Goal: Task Accomplishment & Management: Use online tool/utility

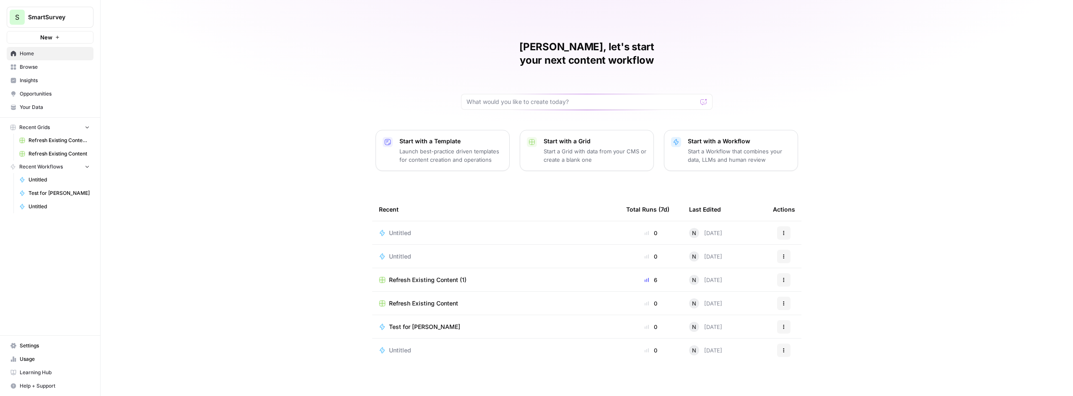
click at [453, 318] on td "Test for [PERSON_NAME]" at bounding box center [495, 326] width 247 height 23
click at [412, 323] on span "Test for [PERSON_NAME]" at bounding box center [424, 327] width 71 height 8
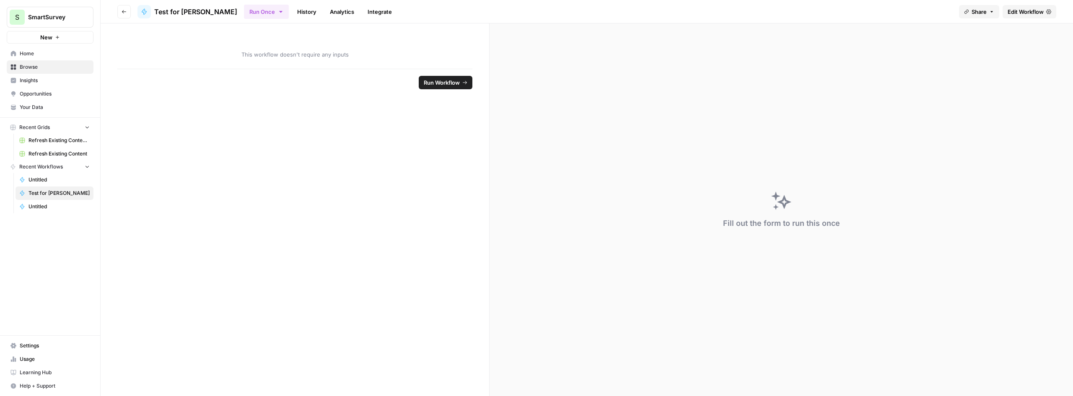
click at [1020, 15] on span "Edit Workflow" at bounding box center [1025, 12] width 36 height 8
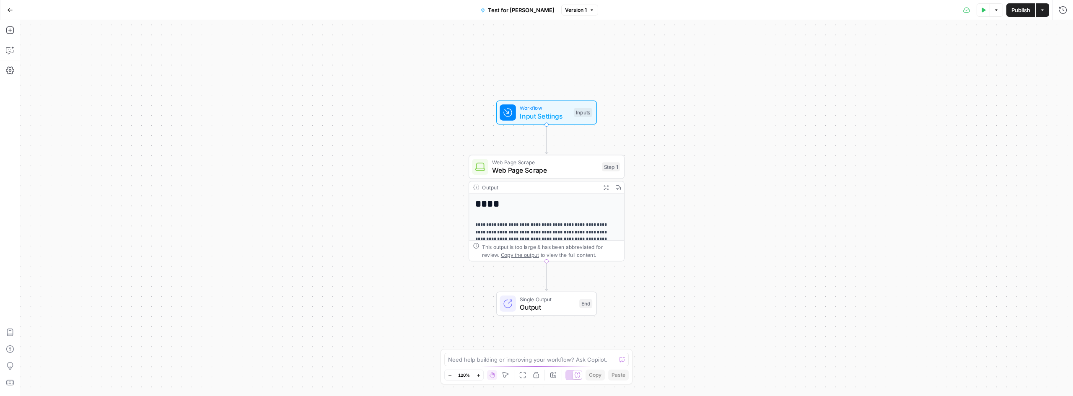
click at [555, 203] on h1 "****" at bounding box center [542, 204] width 135 height 12
click at [553, 173] on span "Web Page Scrape" at bounding box center [545, 171] width 106 height 10
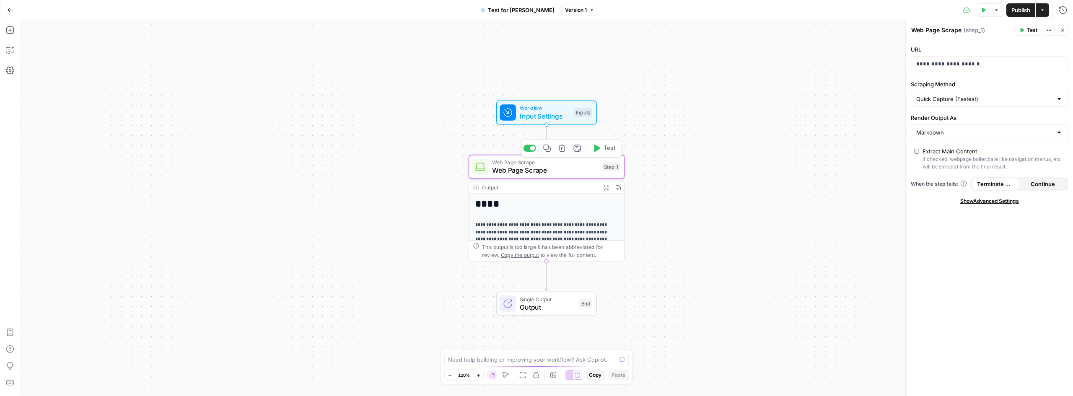
click at [602, 149] on button "Test" at bounding box center [603, 148] width 31 height 13
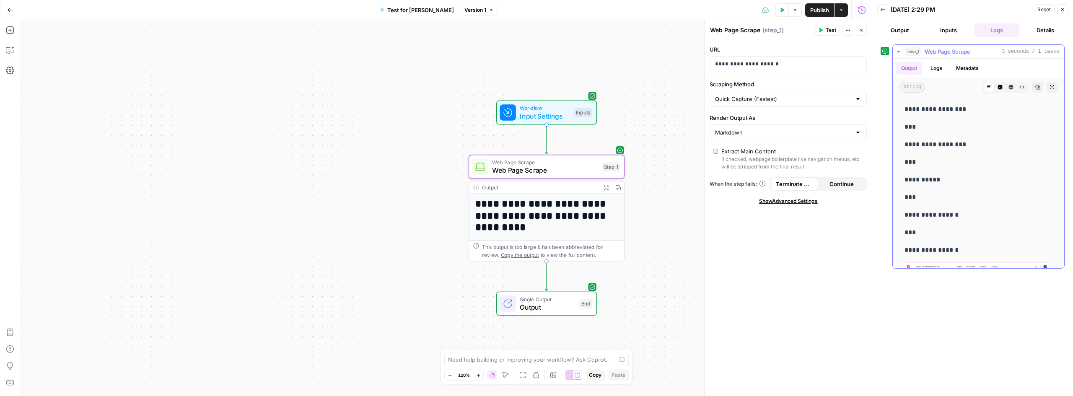
scroll to position [377, 0]
click at [904, 33] on button "Output" at bounding box center [899, 29] width 45 height 13
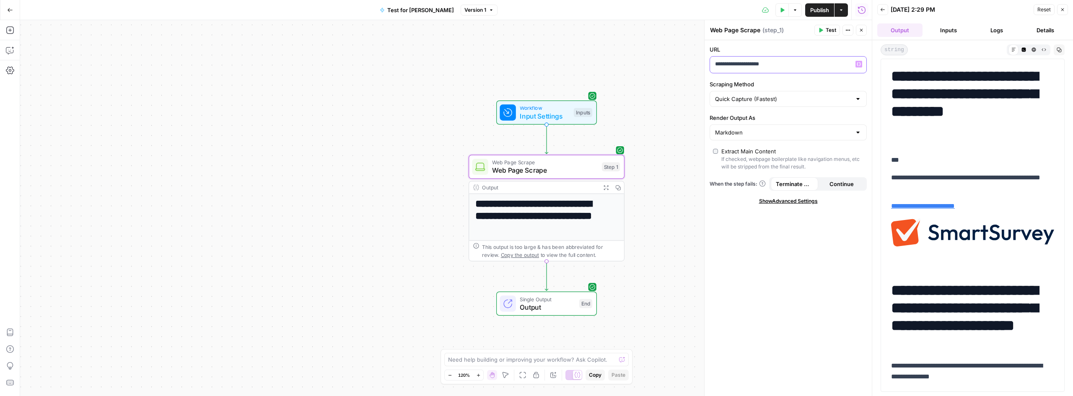
click at [812, 67] on p "**********" at bounding box center [781, 64] width 133 height 8
click at [828, 29] on span "Test" at bounding box center [831, 30] width 10 height 8
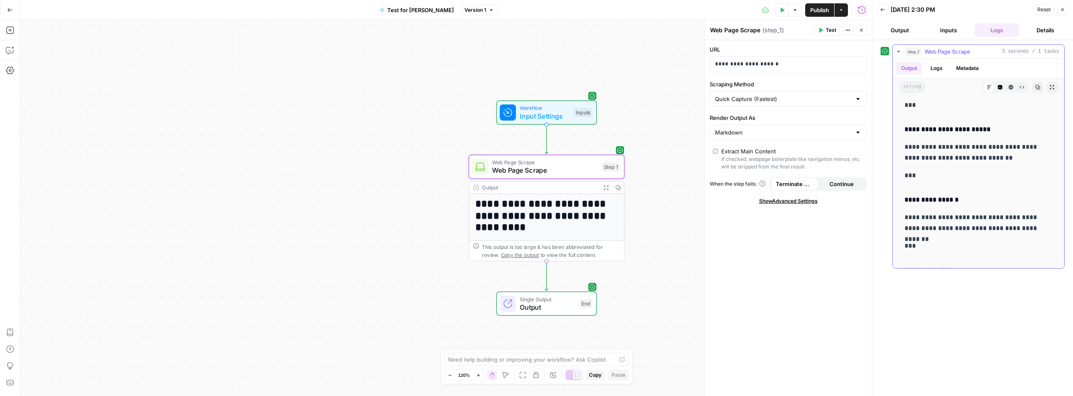
scroll to position [2137, 0]
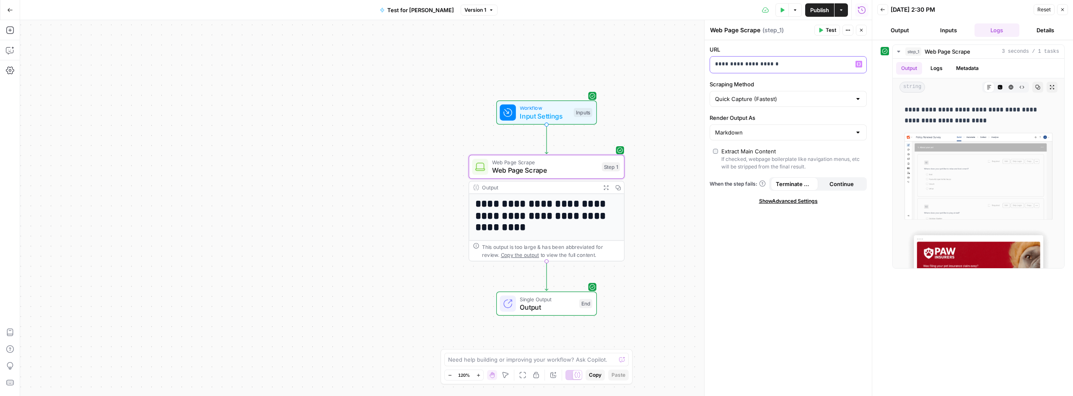
drag, startPoint x: 796, startPoint y: 68, endPoint x: 632, endPoint y: 41, distance: 166.9
click at [632, 41] on body "**********" at bounding box center [536, 198] width 1073 height 396
drag, startPoint x: 826, startPoint y: 67, endPoint x: 593, endPoint y: 44, distance: 234.2
click at [593, 44] on body "**********" at bounding box center [536, 198] width 1073 height 396
click at [1043, 10] on span "Reset" at bounding box center [1043, 10] width 13 height 8
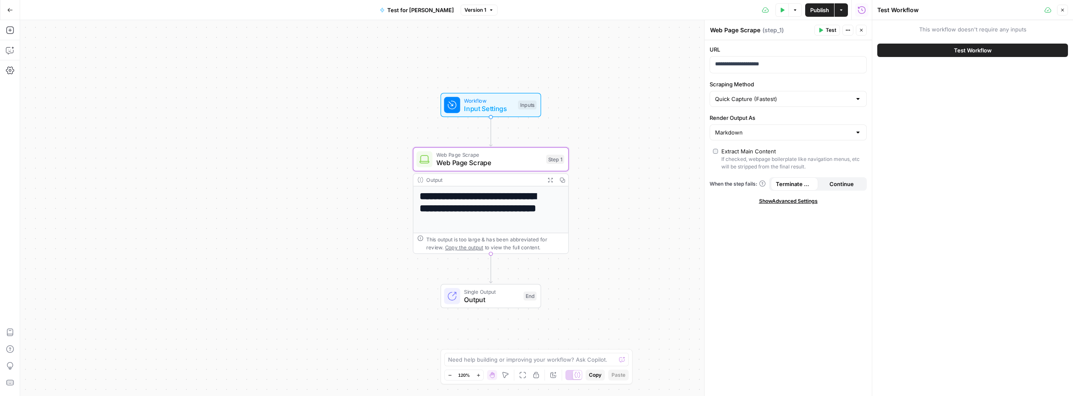
drag, startPoint x: 632, startPoint y: 160, endPoint x: 582, endPoint y: 148, distance: 52.0
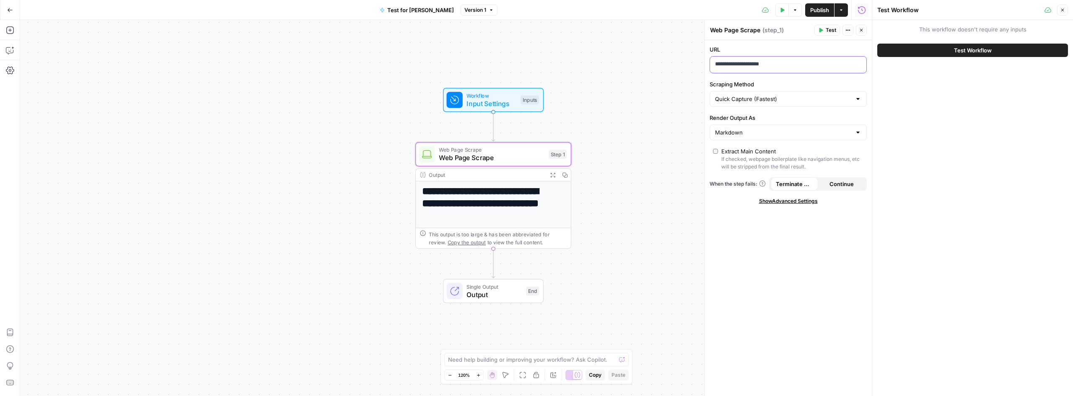
click at [804, 59] on div "**********" at bounding box center [781, 65] width 143 height 16
click at [829, 29] on span "Test" at bounding box center [831, 30] width 10 height 8
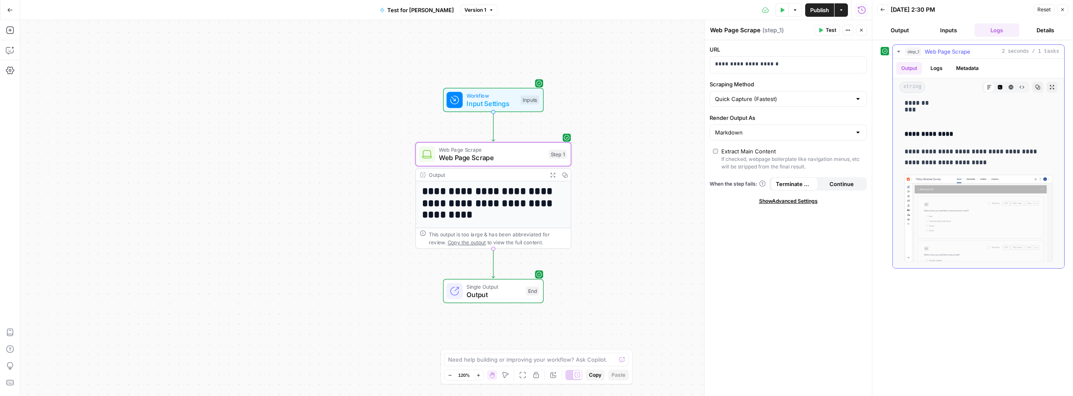
scroll to position [2347, 0]
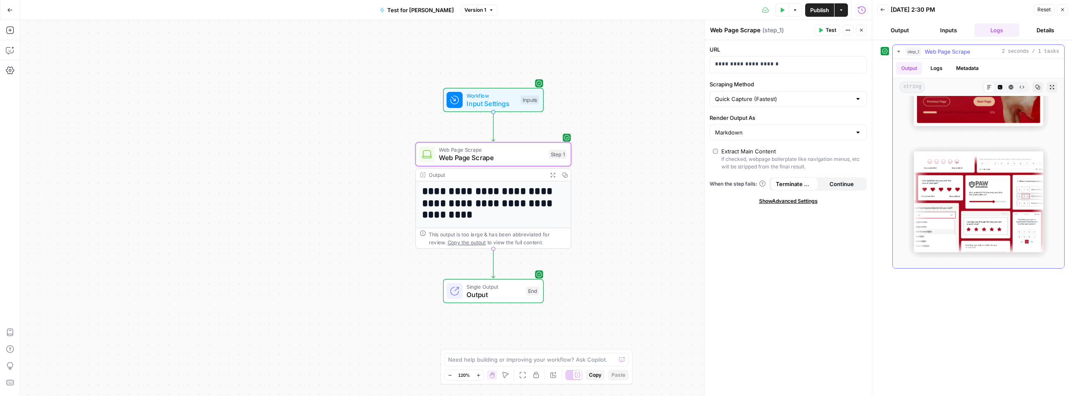
click at [943, 64] on button "Logs" at bounding box center [936, 68] width 22 height 13
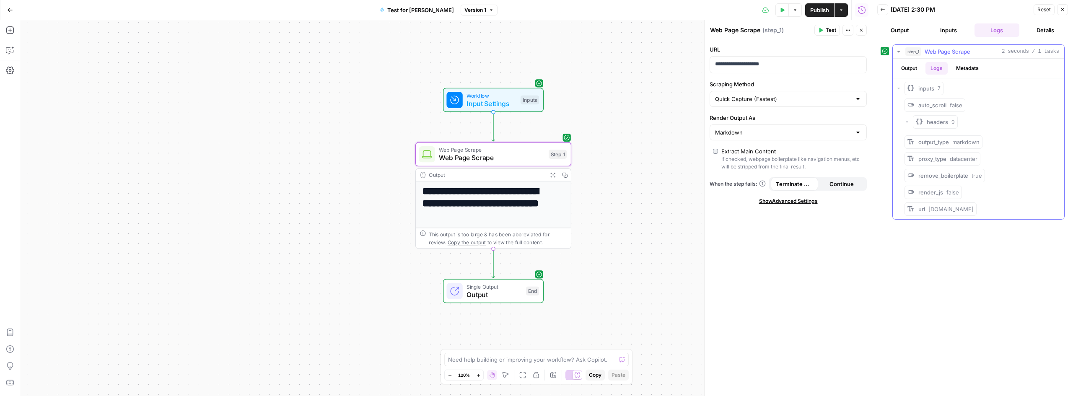
click at [897, 67] on button "Output" at bounding box center [909, 68] width 26 height 13
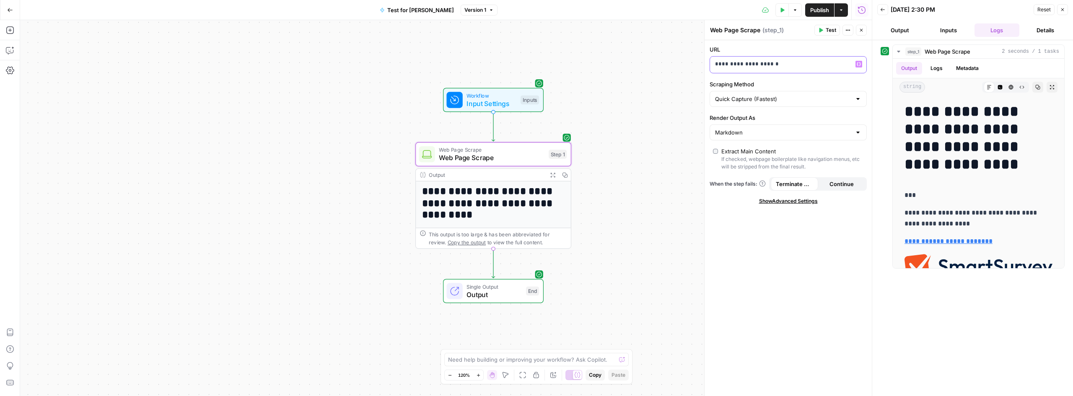
click at [798, 67] on p "**********" at bounding box center [781, 64] width 133 height 8
click at [831, 28] on span "Test" at bounding box center [831, 30] width 10 height 8
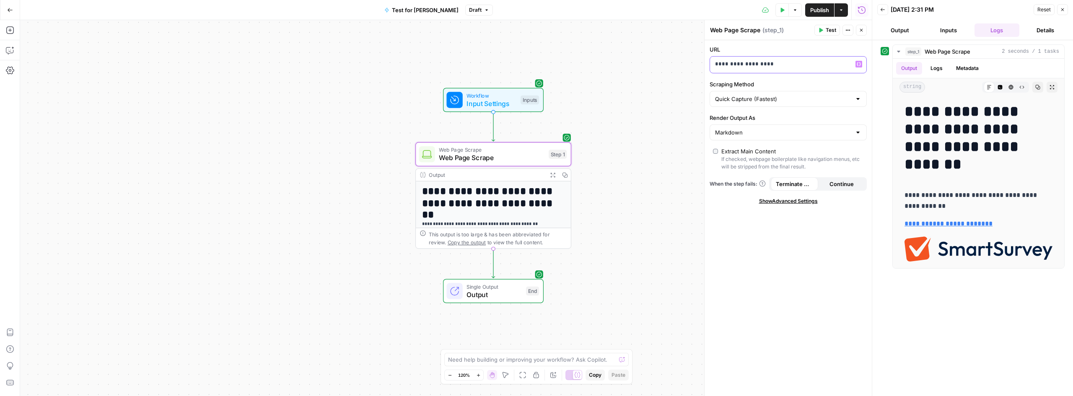
click at [798, 65] on p "**********" at bounding box center [788, 64] width 146 height 8
click at [825, 30] on button "Test" at bounding box center [827, 30] width 26 height 11
click at [1040, 8] on span "Reset" at bounding box center [1043, 10] width 13 height 8
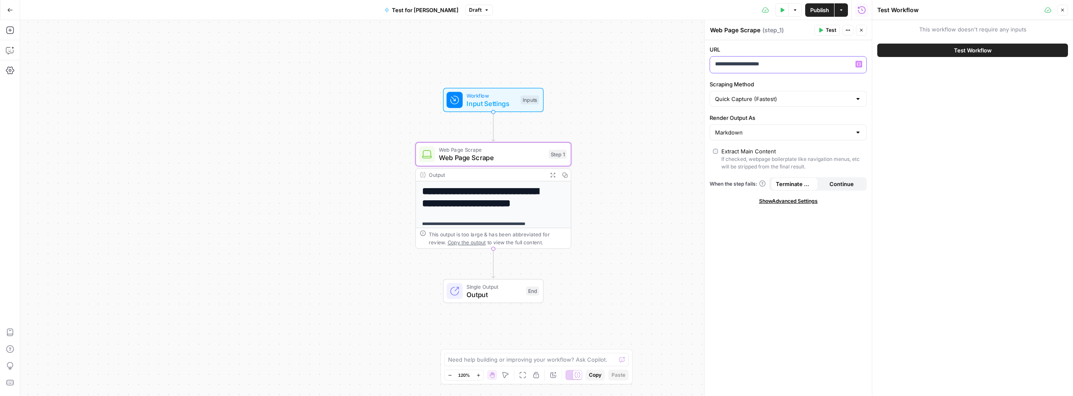
drag, startPoint x: 792, startPoint y: 65, endPoint x: 638, endPoint y: 42, distance: 155.5
click at [638, 42] on body "**********" at bounding box center [536, 198] width 1073 height 396
click at [814, 64] on p "**********" at bounding box center [781, 64] width 133 height 8
click at [836, 29] on span "Test" at bounding box center [831, 30] width 10 height 8
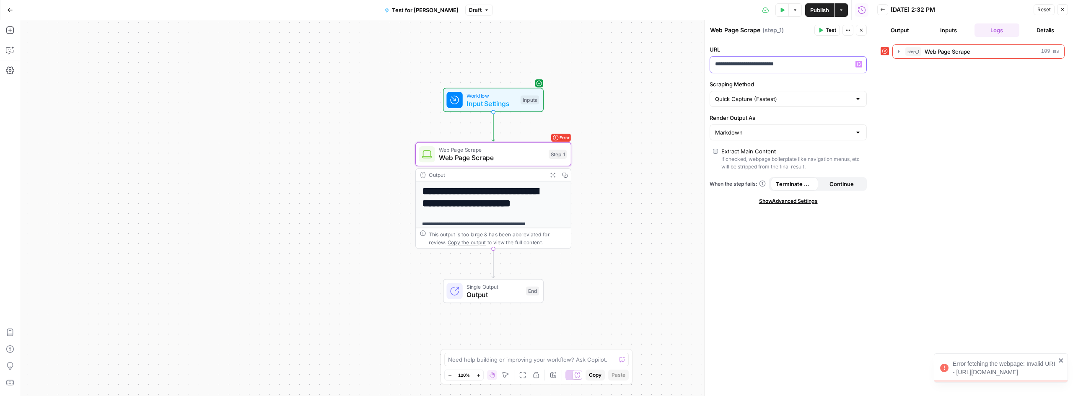
drag, startPoint x: 816, startPoint y: 67, endPoint x: 649, endPoint y: 42, distance: 169.1
click at [649, 42] on body "**********" at bounding box center [536, 198] width 1073 height 396
click at [822, 66] on p "**********" at bounding box center [781, 64] width 133 height 8
drag, startPoint x: 842, startPoint y: 62, endPoint x: 844, endPoint y: 82, distance: 19.5
click at [842, 65] on p "**********" at bounding box center [781, 64] width 133 height 8
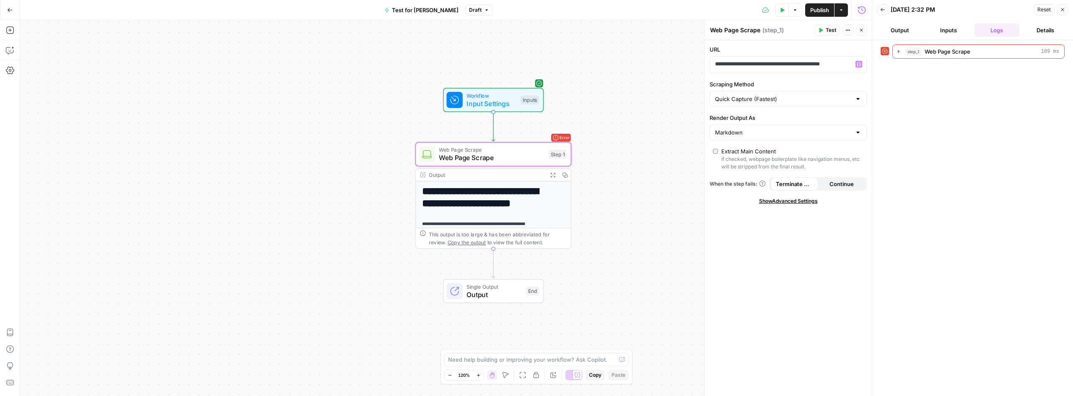
click at [830, 31] on span "Test" at bounding box center [831, 30] width 10 height 8
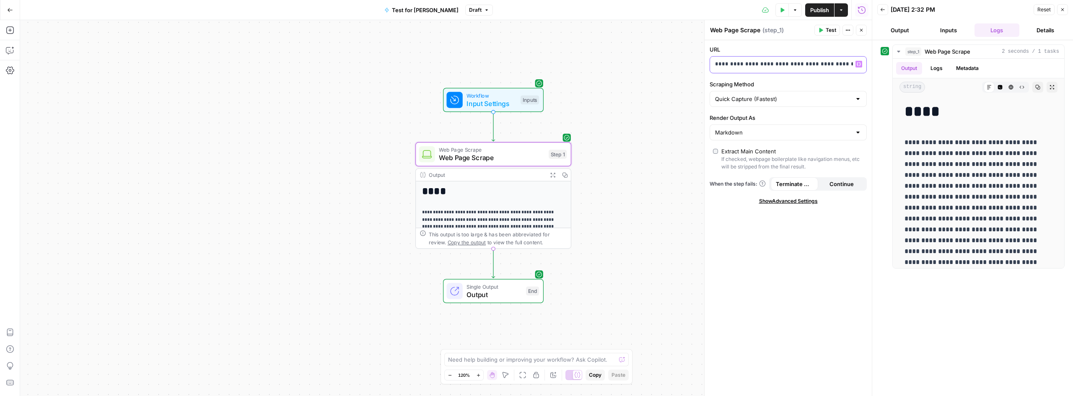
click at [841, 63] on p "**********" at bounding box center [788, 64] width 146 height 8
click at [1039, 10] on span "Reset" at bounding box center [1043, 10] width 13 height 8
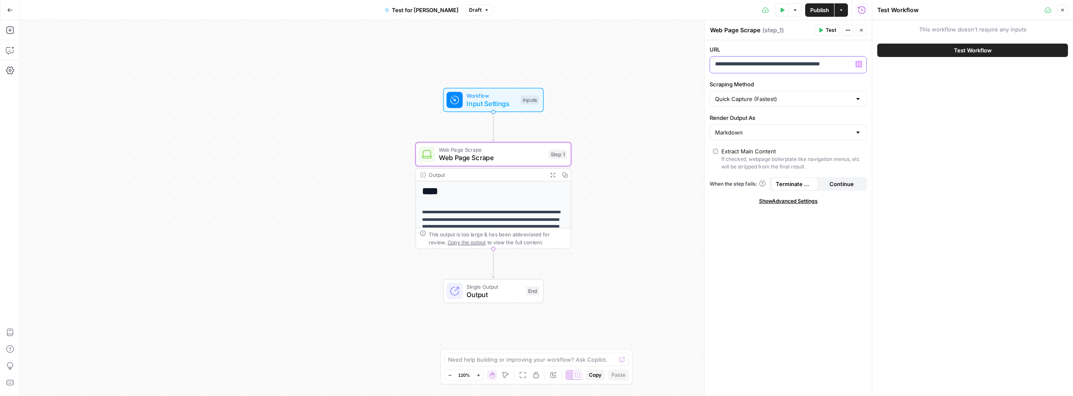
click at [839, 63] on p "**********" at bounding box center [781, 64] width 133 height 8
click at [941, 47] on button "Test Workflow" at bounding box center [972, 50] width 191 height 13
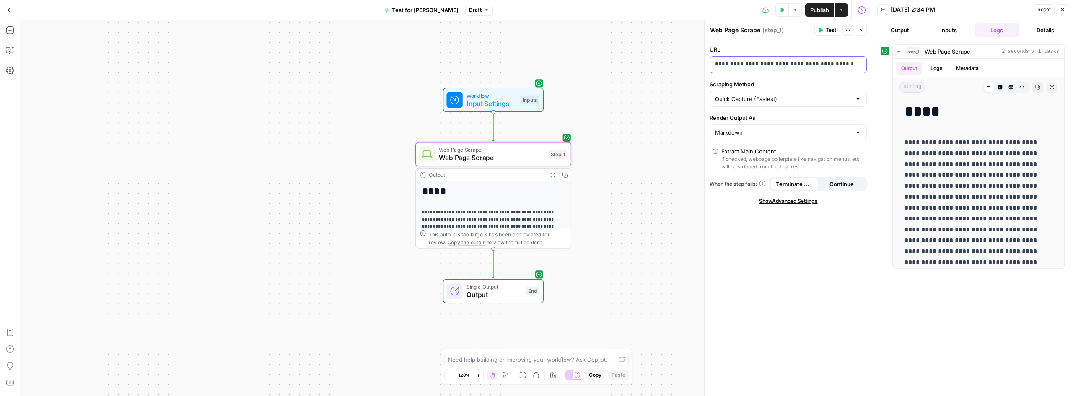
click at [816, 68] on div "**********" at bounding box center [781, 65] width 143 height 16
click at [1041, 7] on span "Reset" at bounding box center [1043, 10] width 13 height 8
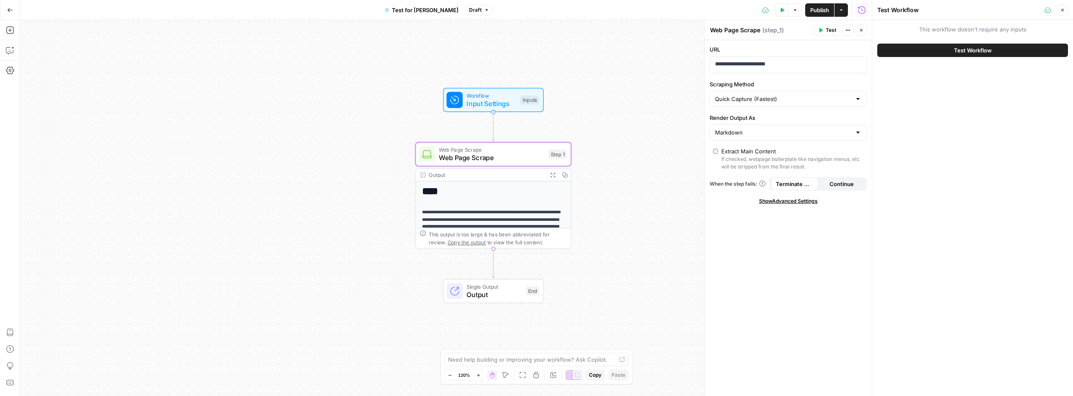
click at [827, 28] on span "Test" at bounding box center [831, 30] width 10 height 8
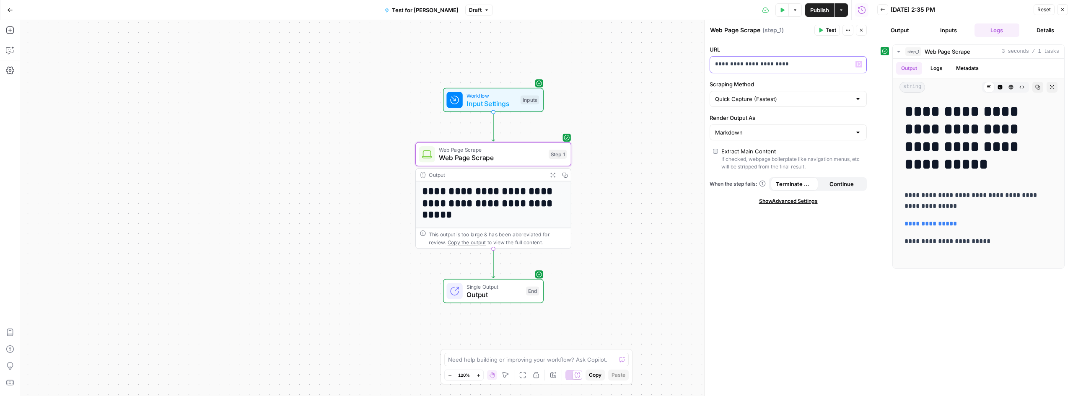
drag, startPoint x: 792, startPoint y: 65, endPoint x: 592, endPoint y: 24, distance: 204.1
click at [590, 23] on body "**********" at bounding box center [536, 198] width 1073 height 396
drag, startPoint x: 786, startPoint y: 66, endPoint x: 604, endPoint y: 34, distance: 185.0
click at [604, 34] on body "**********" at bounding box center [536, 198] width 1073 height 396
click at [830, 26] on button "Test" at bounding box center [827, 30] width 26 height 11
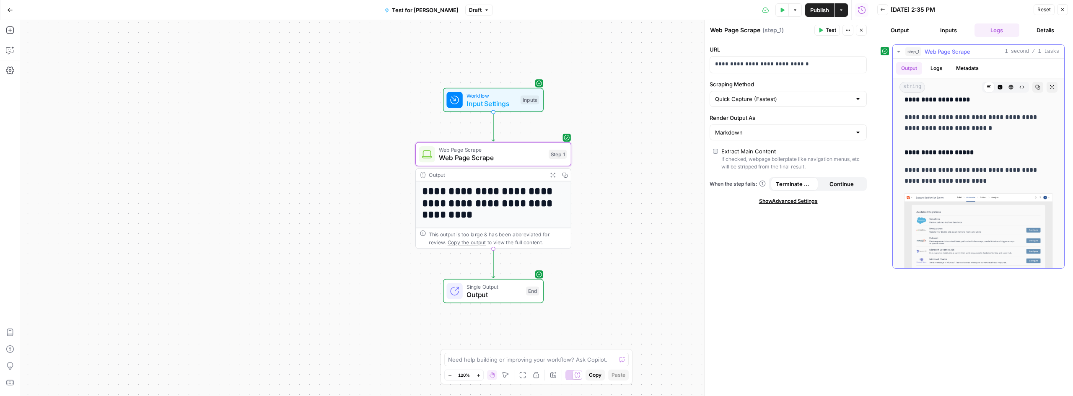
scroll to position [2934, 0]
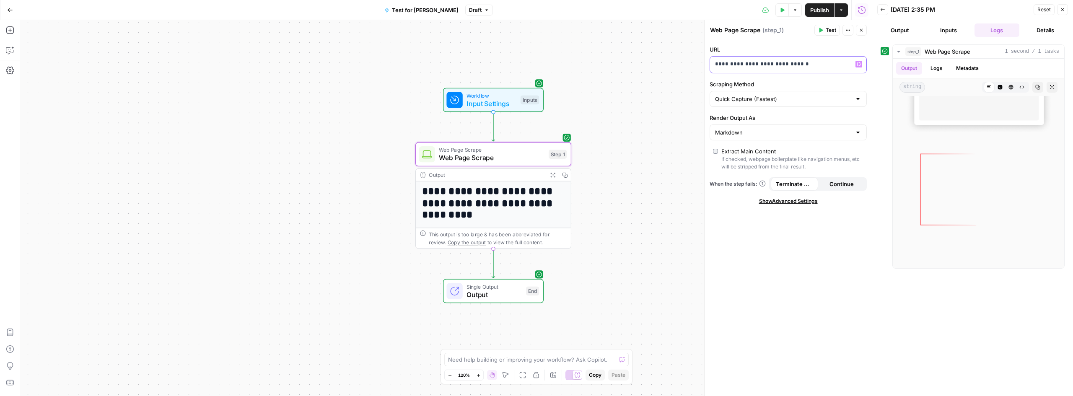
drag, startPoint x: 807, startPoint y: 62, endPoint x: 781, endPoint y: 61, distance: 26.4
click at [768, 60] on p "**********" at bounding box center [781, 64] width 133 height 8
click at [829, 29] on span "Test" at bounding box center [831, 30] width 10 height 8
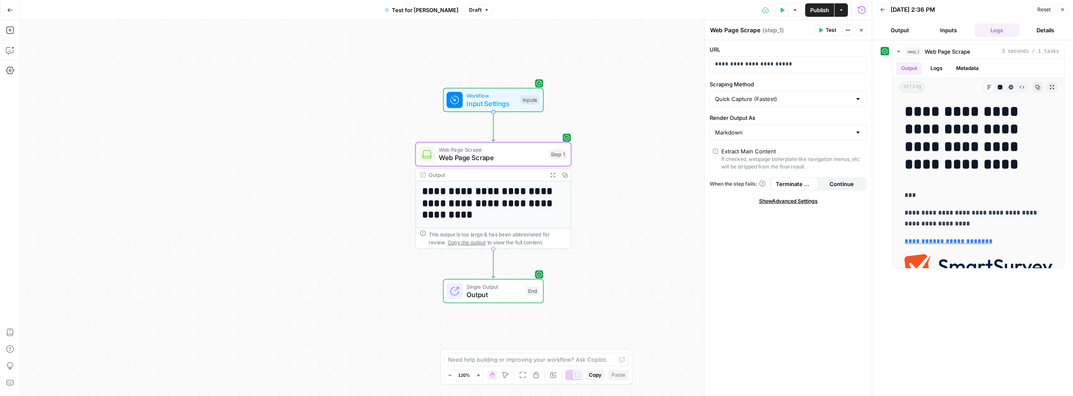
click at [1040, 11] on span "Reset" at bounding box center [1043, 10] width 13 height 8
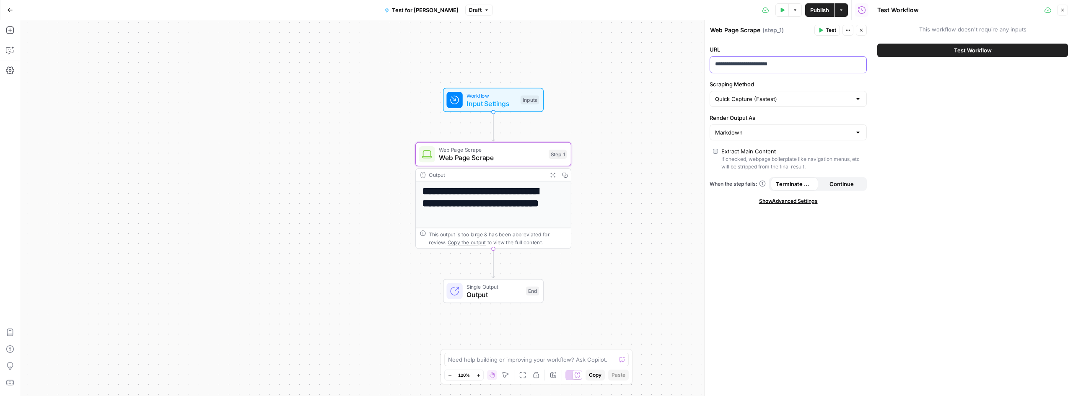
click at [792, 65] on p "**********" at bounding box center [788, 64] width 146 height 8
drag, startPoint x: 826, startPoint y: 30, endPoint x: 863, endPoint y: 115, distance: 92.5
click at [826, 30] on span "Test" at bounding box center [831, 30] width 10 height 8
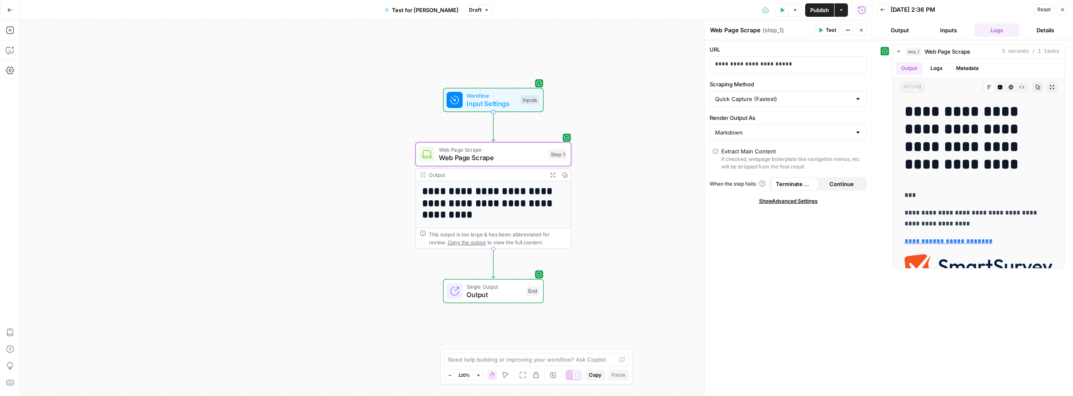
click at [905, 31] on button "Output" at bounding box center [899, 29] width 45 height 13
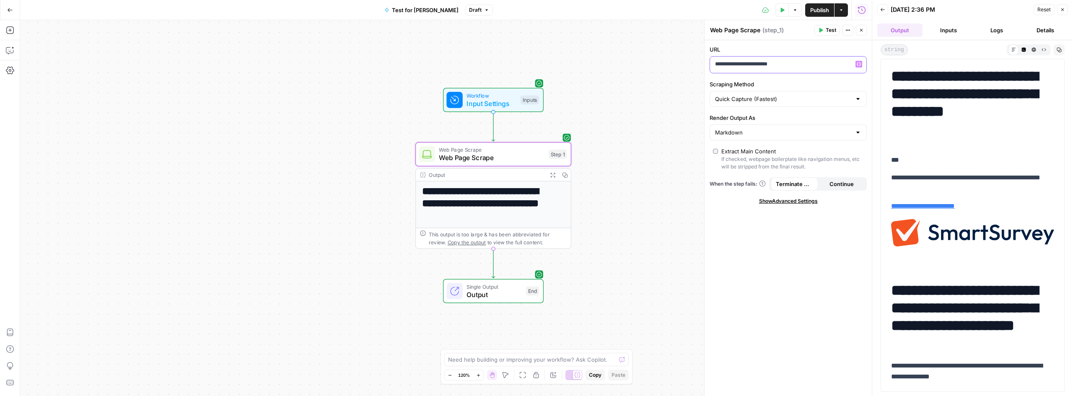
drag, startPoint x: 805, startPoint y: 66, endPoint x: 620, endPoint y: 41, distance: 186.5
click at [621, 41] on body "**********" at bounding box center [536, 198] width 1073 height 396
click at [1045, 8] on span "Reset" at bounding box center [1043, 10] width 13 height 8
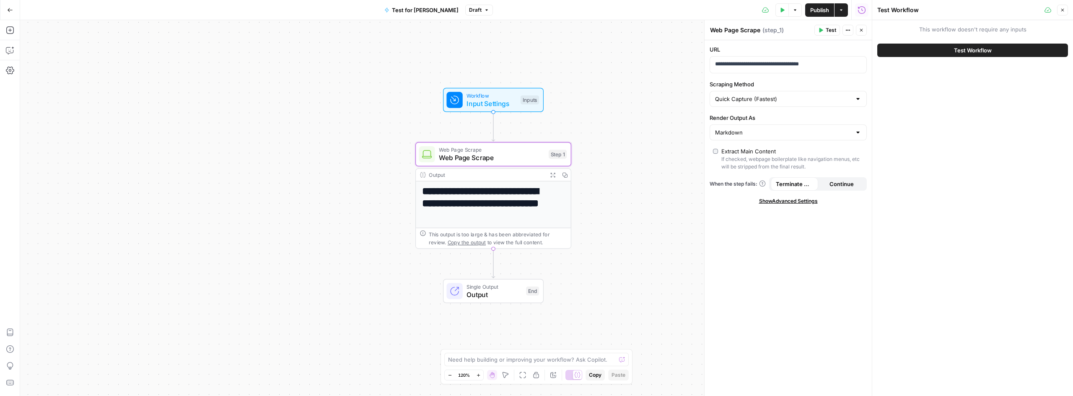
click at [1068, 11] on header "Test Workflow Close" at bounding box center [972, 10] width 201 height 20
click at [1058, 13] on button "Close" at bounding box center [1062, 10] width 11 height 11
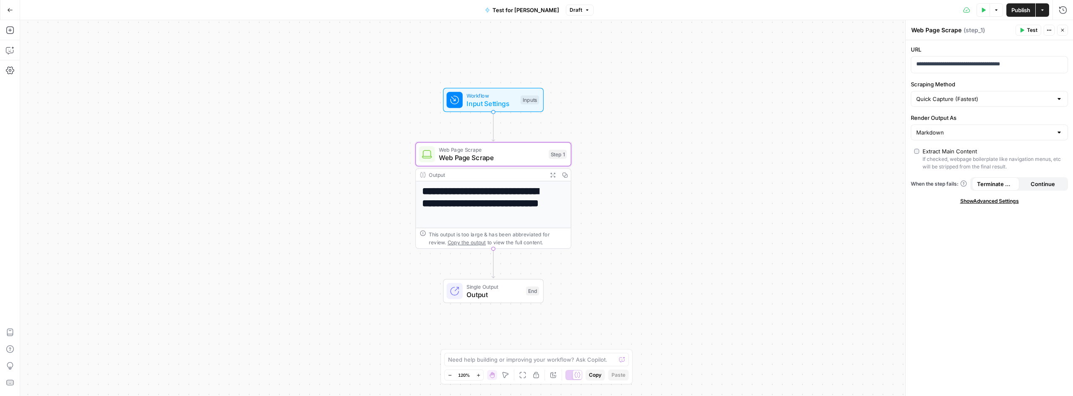
click at [1029, 27] on span "Test" at bounding box center [1032, 30] width 10 height 8
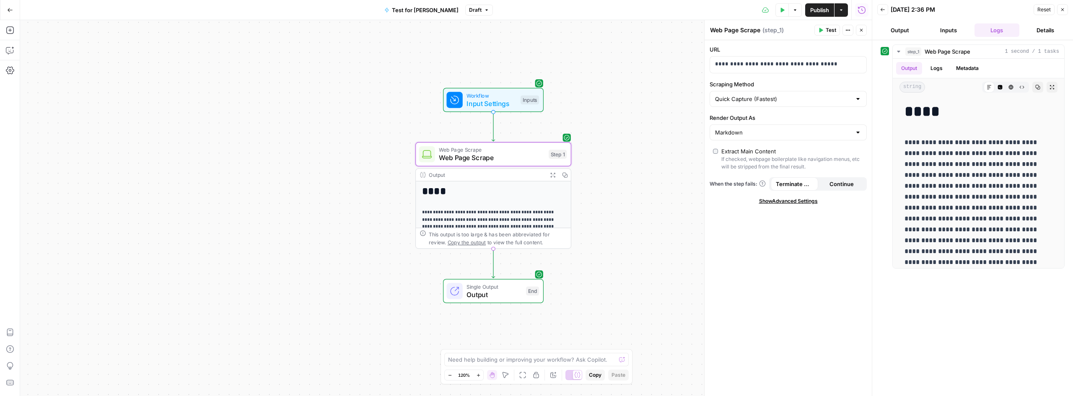
click at [901, 30] on button "Output" at bounding box center [899, 29] width 45 height 13
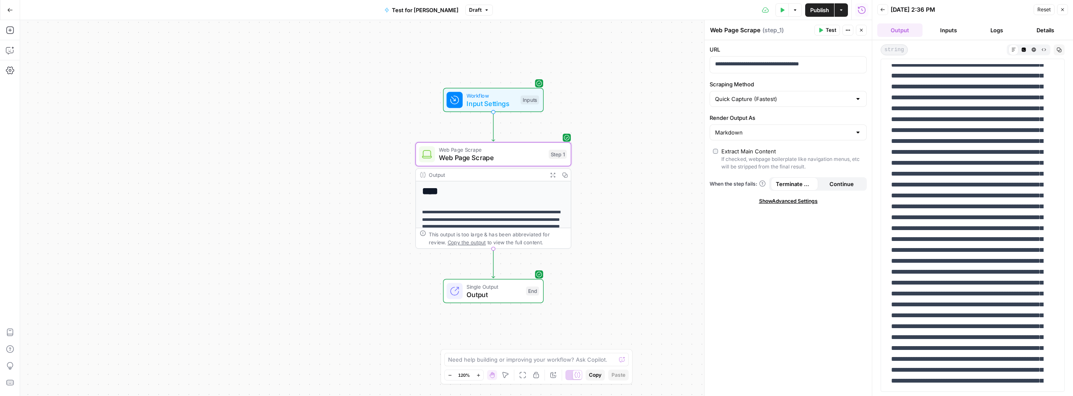
scroll to position [251, 0]
click at [1041, 47] on icon "button" at bounding box center [1043, 49] width 5 height 5
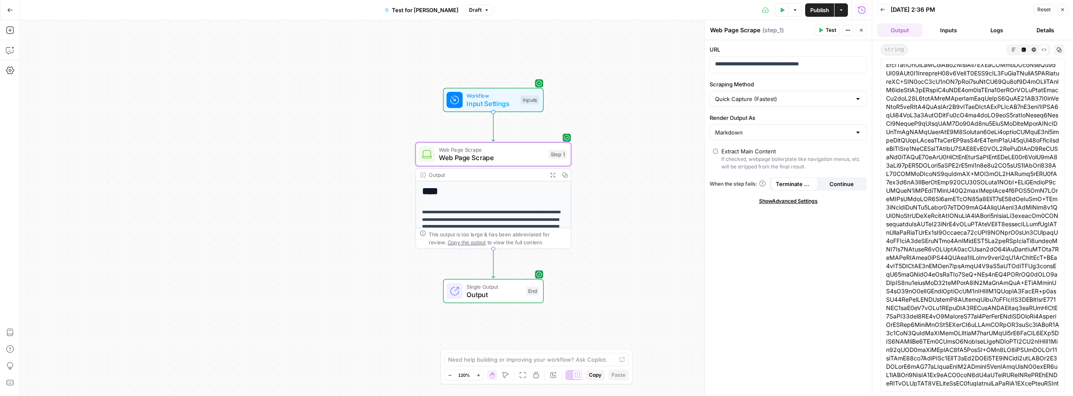
scroll to position [0, 0]
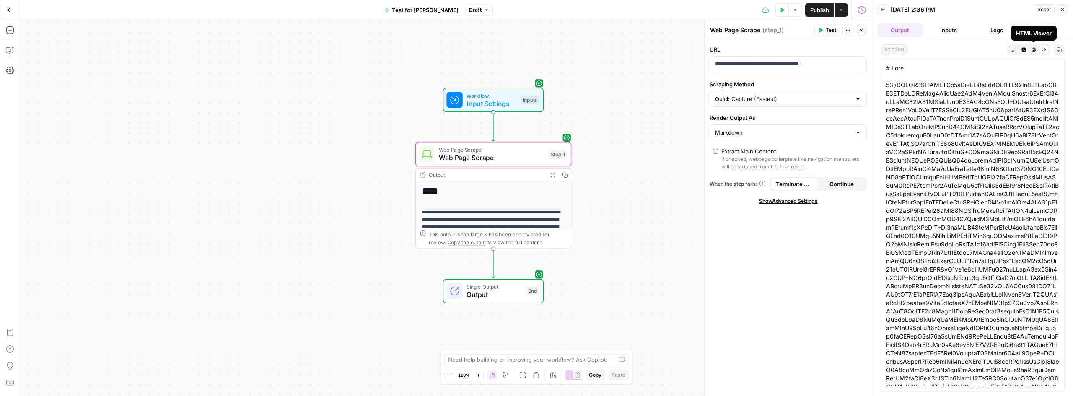
click at [1034, 50] on icon "button" at bounding box center [1033, 49] width 4 height 4
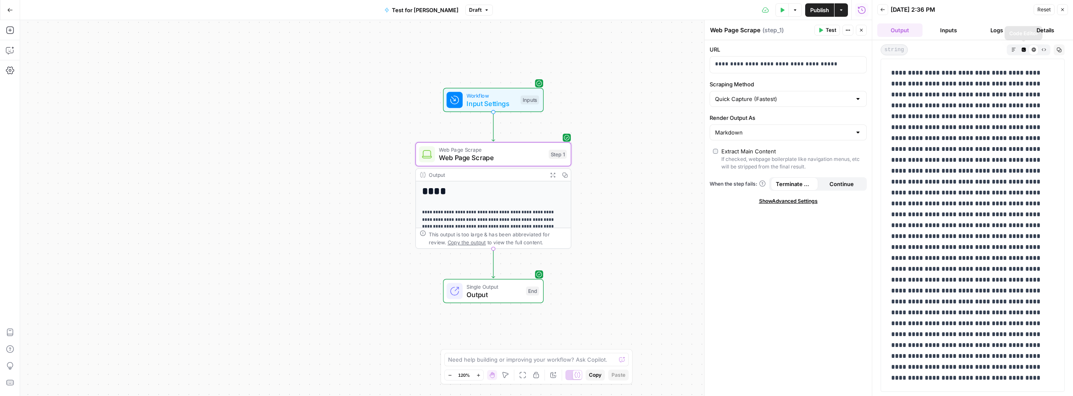
click at [1021, 49] on span "Code Editor" at bounding box center [1021, 49] width 0 height 0
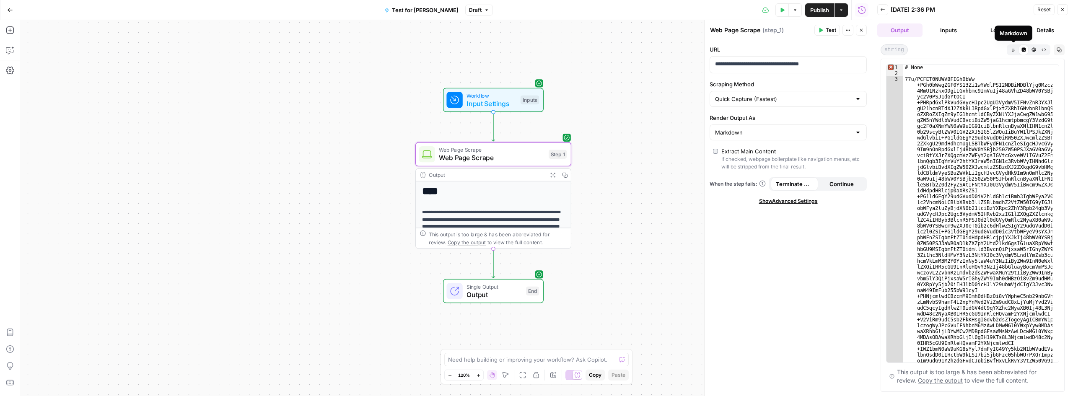
click at [1016, 47] on button "Markdown" at bounding box center [1013, 49] width 10 height 10
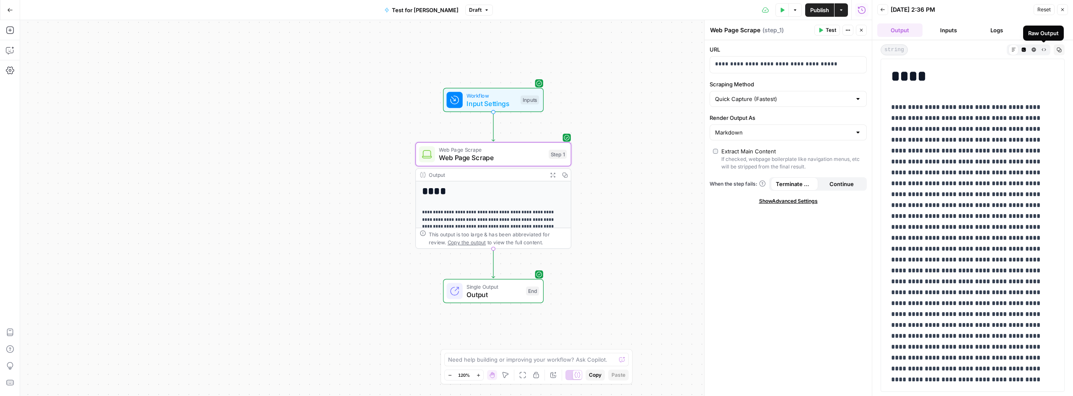
click at [1044, 49] on icon "button" at bounding box center [1043, 49] width 5 height 5
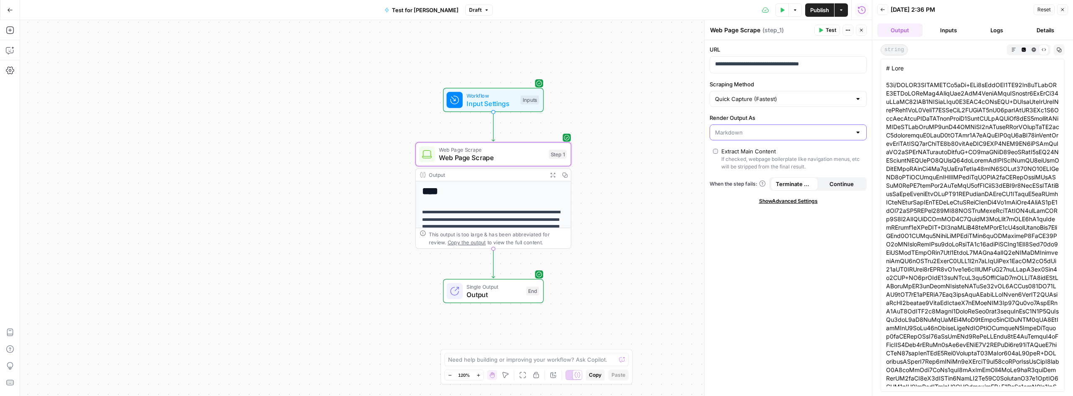
click at [753, 132] on input "Render Output As" at bounding box center [783, 132] width 136 height 8
click at [751, 166] on span "HTML" at bounding box center [787, 165] width 140 height 8
type input "HTML"
click at [1047, 10] on span "Reset" at bounding box center [1043, 10] width 13 height 8
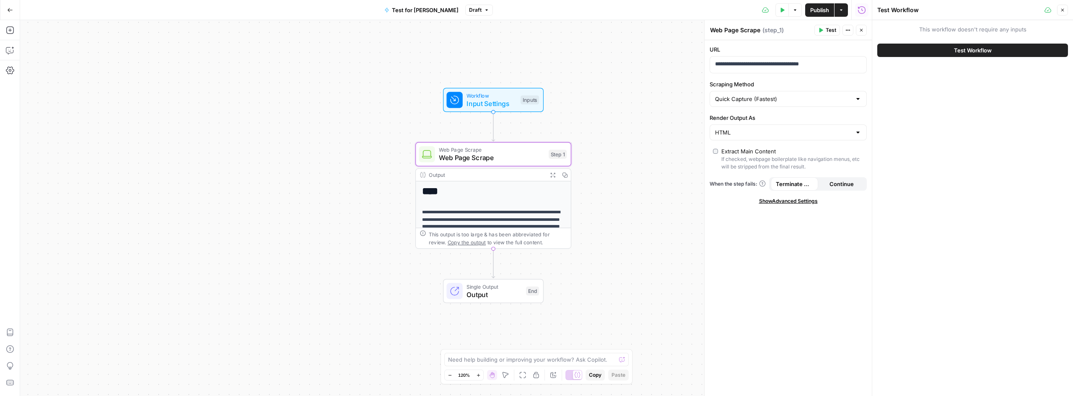
click at [830, 28] on span "Test" at bounding box center [831, 30] width 10 height 8
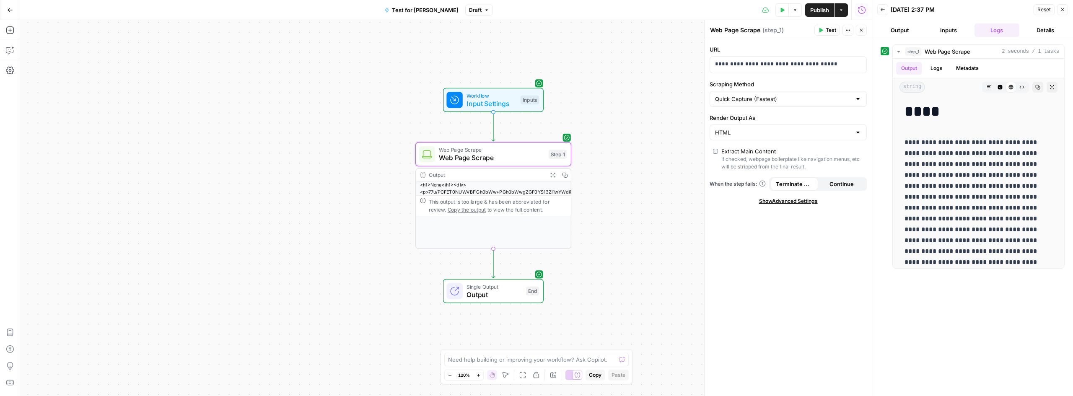
click at [857, 131] on div at bounding box center [858, 132] width 7 height 8
type input "HTML"
click at [847, 119] on label "Render Output As" at bounding box center [788, 118] width 157 height 8
click at [847, 128] on input "HTML" at bounding box center [783, 132] width 136 height 8
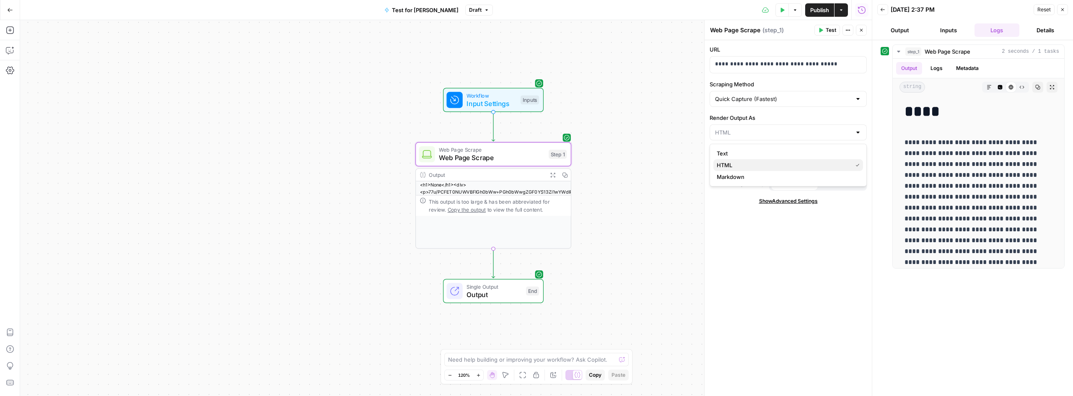
click at [800, 168] on span "HTML" at bounding box center [783, 165] width 132 height 8
type input "HTML"
drag, startPoint x: 797, startPoint y: 91, endPoint x: 797, endPoint y: 95, distance: 4.2
click at [797, 92] on div "Quick Capture (Fastest)" at bounding box center [788, 99] width 157 height 16
click at [798, 100] on input "Scraping Method" at bounding box center [783, 99] width 136 height 8
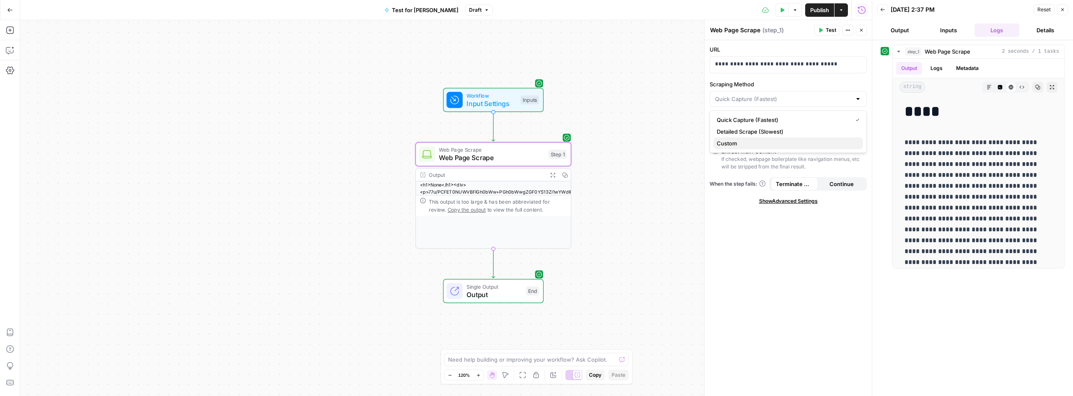
click at [757, 146] on span "Custom" at bounding box center [787, 143] width 140 height 8
type input "Custom"
click at [780, 99] on input "Scraping Method" at bounding box center [783, 99] width 136 height 8
click at [780, 98] on input "Scraping Method" at bounding box center [783, 99] width 136 height 8
click at [736, 149] on div "Quick Capture (Fastest) Detailed Scrape (Slowest) Custom" at bounding box center [788, 131] width 157 height 43
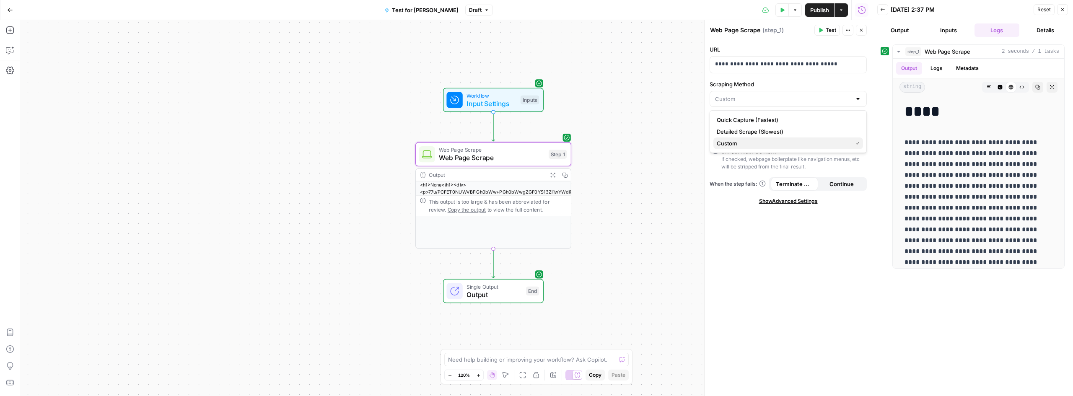
click at [737, 145] on span "Custom" at bounding box center [783, 143] width 132 height 8
type input "Custom"
click at [760, 101] on input "Scraping Method" at bounding box center [783, 99] width 136 height 8
click at [749, 119] on span "Quick Capture (Fastest)" at bounding box center [787, 120] width 140 height 8
type input "Quick Capture (Fastest)"
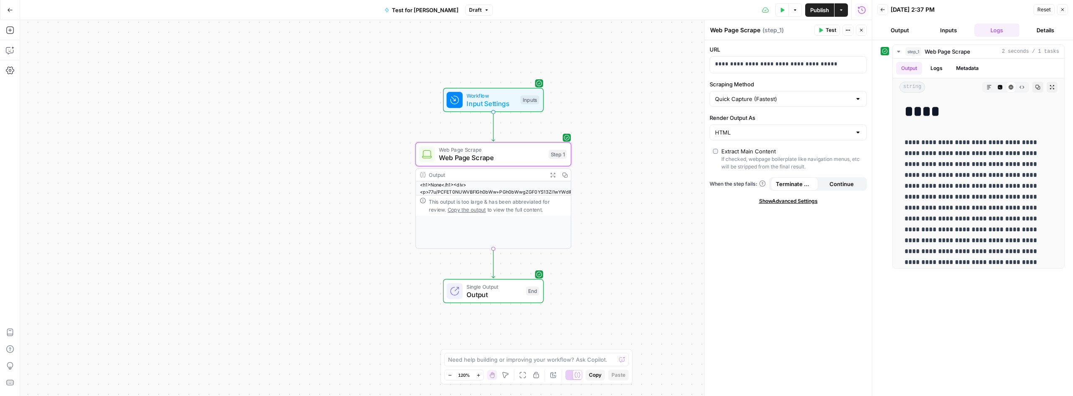
click at [1043, 11] on span "Reset" at bounding box center [1043, 10] width 13 height 8
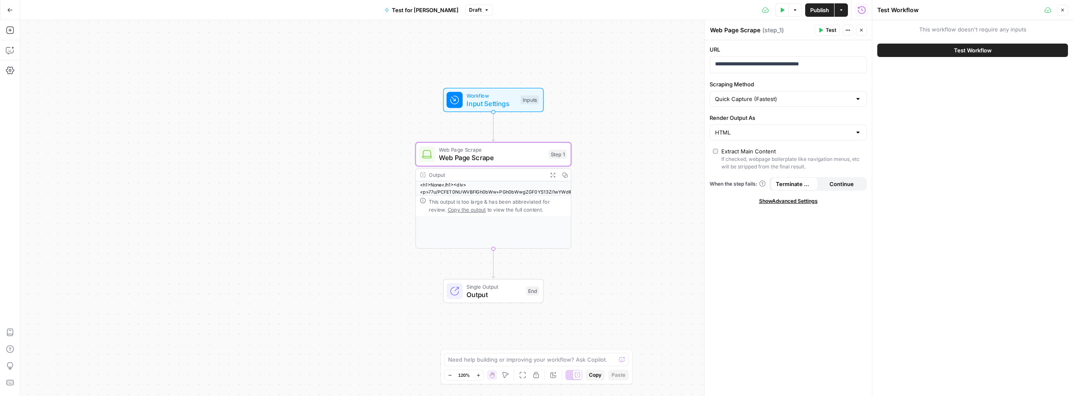
click at [826, 30] on span "Test" at bounding box center [831, 30] width 10 height 8
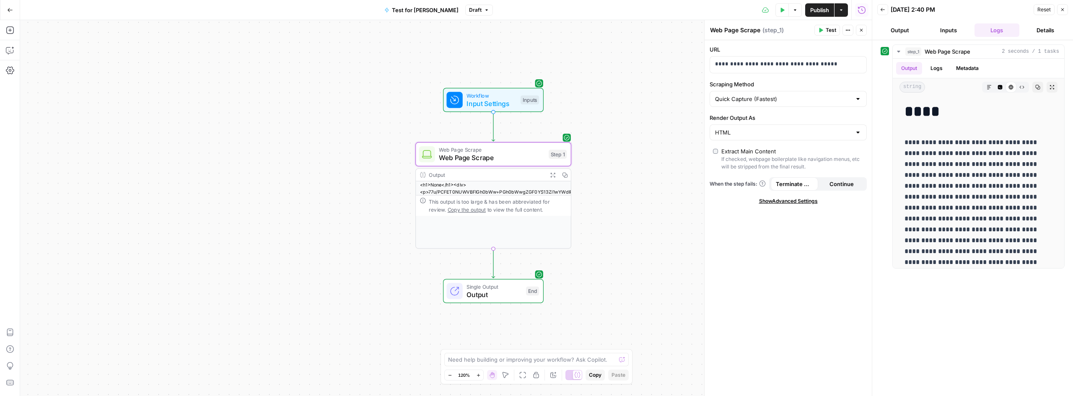
click at [1041, 10] on span "Reset" at bounding box center [1043, 10] width 13 height 8
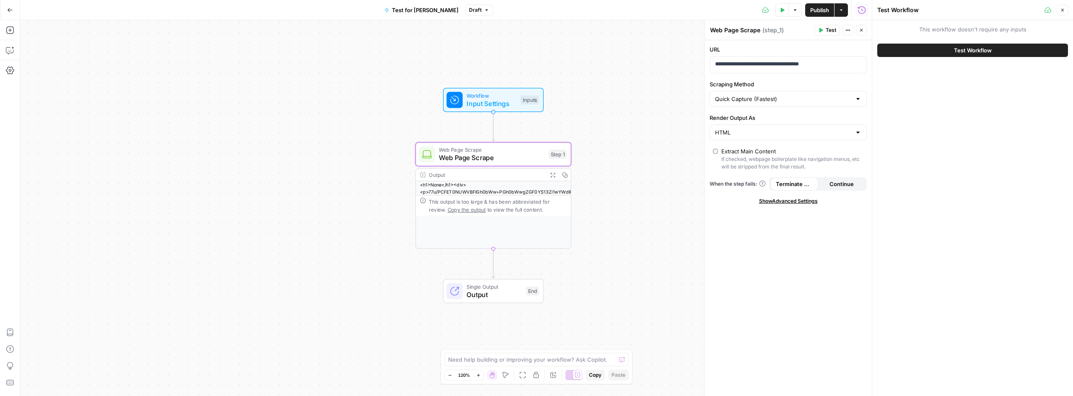
click at [960, 49] on span "Test Workflow" at bounding box center [973, 50] width 38 height 8
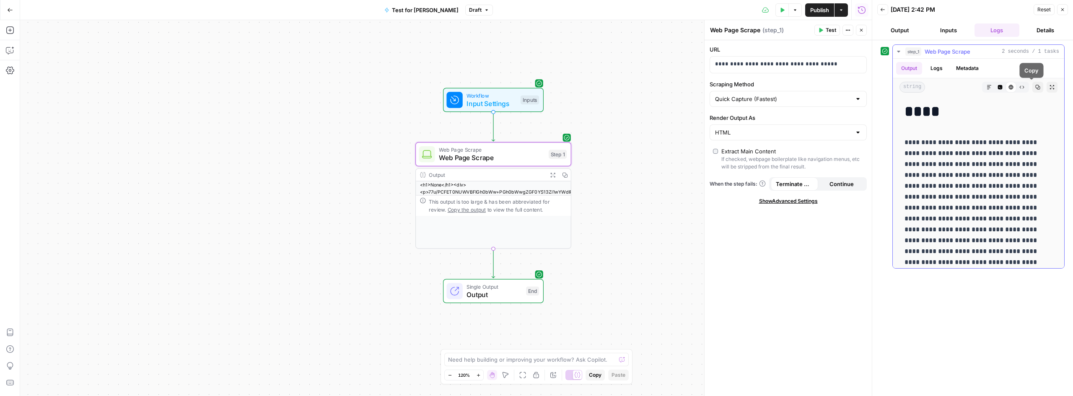
click at [1035, 85] on icon "button" at bounding box center [1037, 87] width 5 height 5
drag, startPoint x: 831, startPoint y: 62, endPoint x: 798, endPoint y: 68, distance: 32.7
click at [798, 68] on p "**********" at bounding box center [781, 64] width 133 height 8
drag, startPoint x: 747, startPoint y: 65, endPoint x: 708, endPoint y: 60, distance: 38.8
click at [708, 60] on div "**********" at bounding box center [788, 208] width 168 height 376
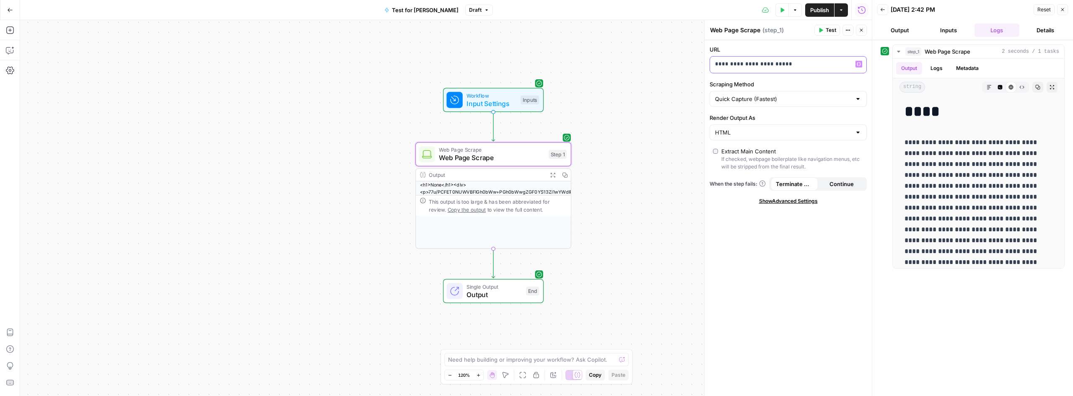
click at [821, 63] on p "**********" at bounding box center [781, 64] width 133 height 8
drag, startPoint x: 828, startPoint y: 32, endPoint x: 827, endPoint y: 66, distance: 34.0
click at [828, 31] on span "Test" at bounding box center [831, 30] width 10 height 8
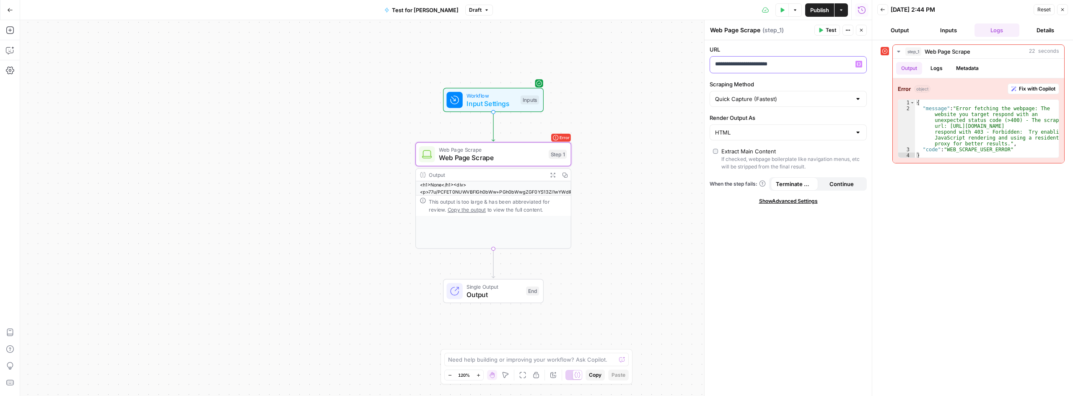
click at [823, 64] on p "**********" at bounding box center [788, 64] width 146 height 8
drag, startPoint x: 802, startPoint y: 66, endPoint x: 650, endPoint y: 39, distance: 154.1
click at [653, 41] on body "S SmartSurvey New Home Browse Insights Opportunities Your Data Recent Grids Ref…" at bounding box center [536, 198] width 1073 height 396
drag, startPoint x: 796, startPoint y: 70, endPoint x: 688, endPoint y: 65, distance: 108.3
click at [688, 65] on body "S SmartSurvey New Home Browse Insights Opportunities Your Data Recent Grids Ref…" at bounding box center [536, 198] width 1073 height 396
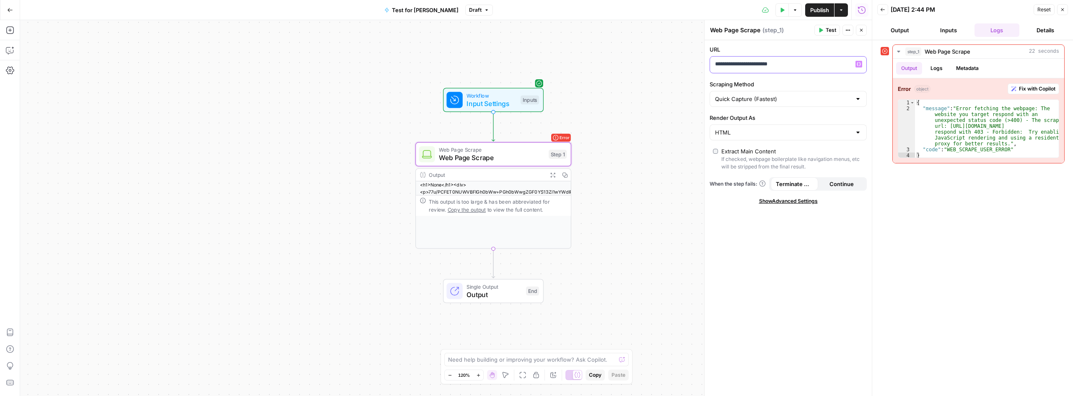
drag, startPoint x: 785, startPoint y: 67, endPoint x: 709, endPoint y: 63, distance: 75.6
click at [709, 64] on div "**********" at bounding box center [787, 218] width 167 height 356
click at [801, 67] on p "**********" at bounding box center [788, 64] width 146 height 8
drag, startPoint x: 795, startPoint y: 63, endPoint x: 591, endPoint y: 29, distance: 206.6
click at [587, 27] on body "S SmartSurvey New Home Browse Insights Opportunities Your Data Recent Grids Ref…" at bounding box center [536, 198] width 1073 height 396
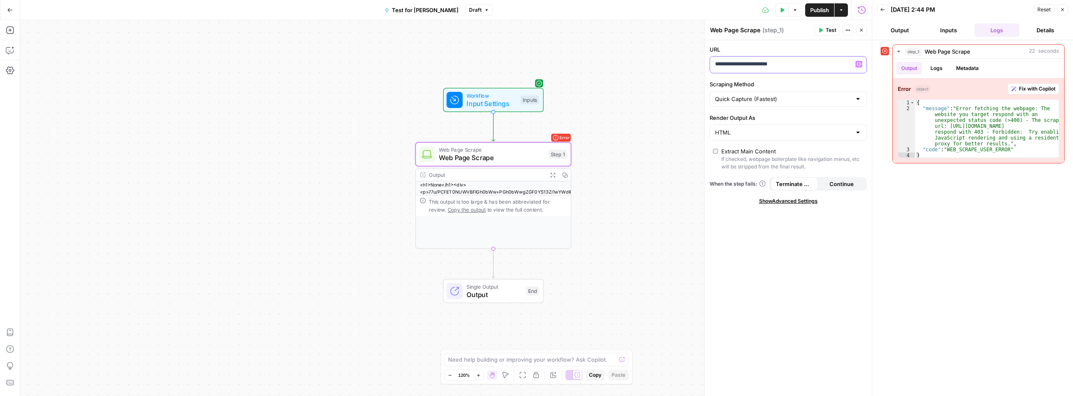
drag, startPoint x: 730, startPoint y: 63, endPoint x: 688, endPoint y: 55, distance: 43.4
click at [688, 55] on body "S SmartSurvey New Home Browse Insights Opportunities Your Data Recent Grids Ref…" at bounding box center [536, 198] width 1073 height 396
drag, startPoint x: 712, startPoint y: 62, endPoint x: 692, endPoint y: 60, distance: 20.6
click at [692, 60] on body "S SmartSurvey New Home Browse Insights Opportunities Your Data Recent Grids Ref…" at bounding box center [536, 198] width 1073 height 396
click at [826, 27] on span "Test" at bounding box center [831, 30] width 10 height 8
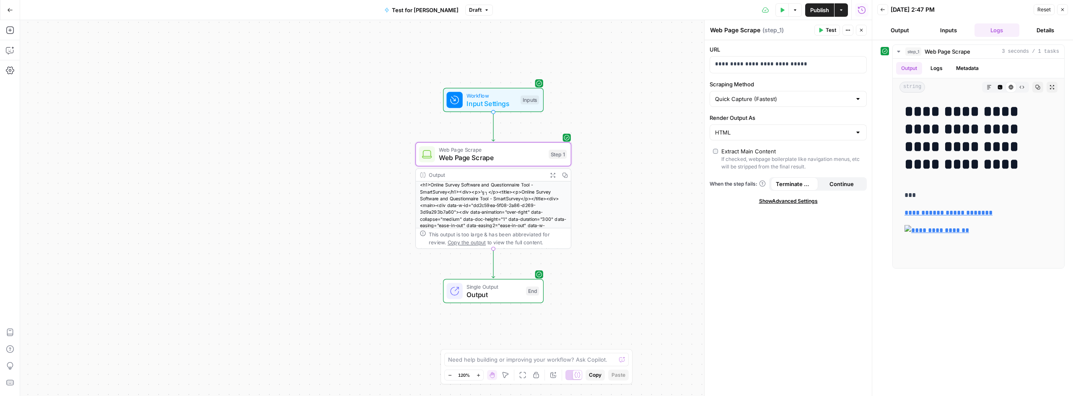
click at [1046, 8] on span "Reset" at bounding box center [1043, 10] width 13 height 8
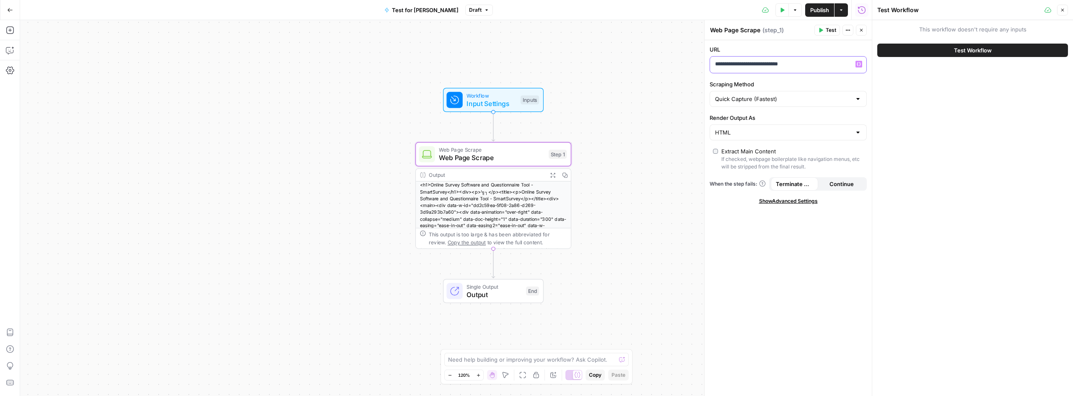
drag, startPoint x: 802, startPoint y: 66, endPoint x: 681, endPoint y: 52, distance: 121.9
click at [681, 52] on body "S SmartSurvey New Home Browse Insights Opportunities Your Data Recent Grids Ref…" at bounding box center [536, 198] width 1073 height 396
click at [827, 30] on span "Test" at bounding box center [831, 30] width 10 height 8
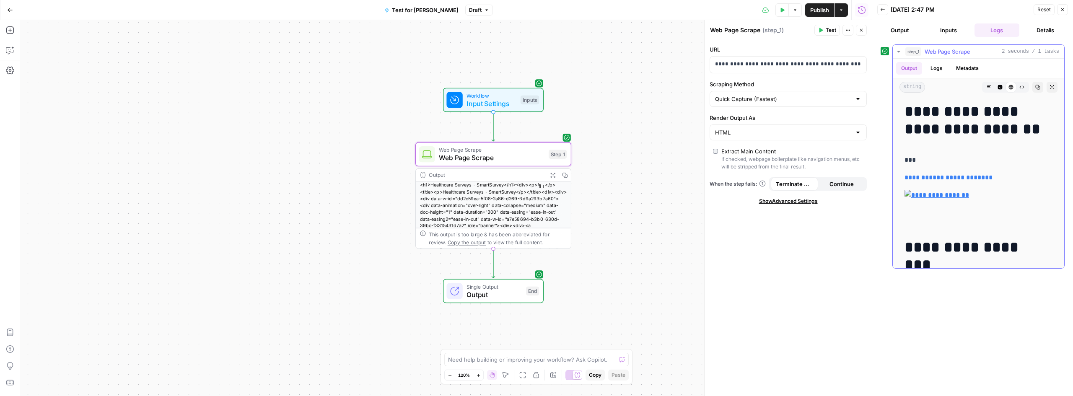
click at [970, 67] on button "Metadata" at bounding box center [967, 68] width 33 height 13
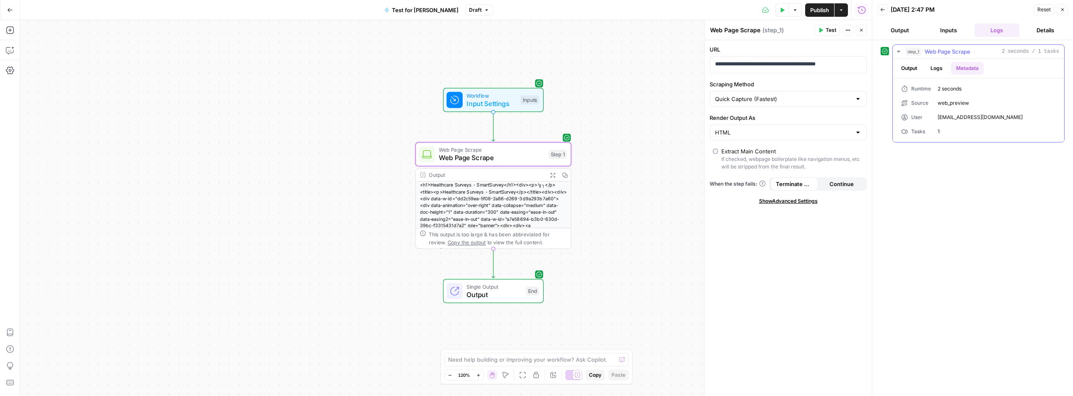
click at [941, 70] on button "Logs" at bounding box center [936, 68] width 22 height 13
click at [931, 123] on span "headers" at bounding box center [937, 122] width 21 height 8
click at [930, 123] on span "headers" at bounding box center [937, 122] width 21 height 8
click at [915, 68] on button "Output" at bounding box center [909, 68] width 26 height 13
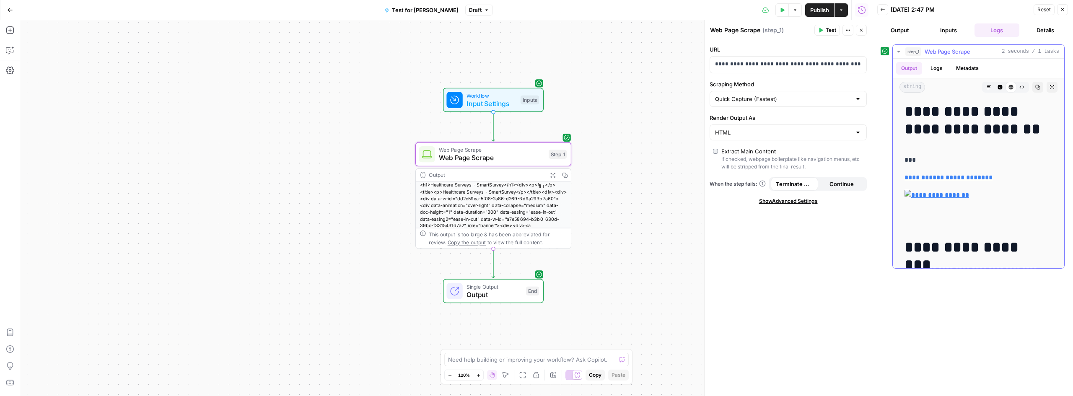
click at [932, 68] on button "Logs" at bounding box center [936, 68] width 22 height 13
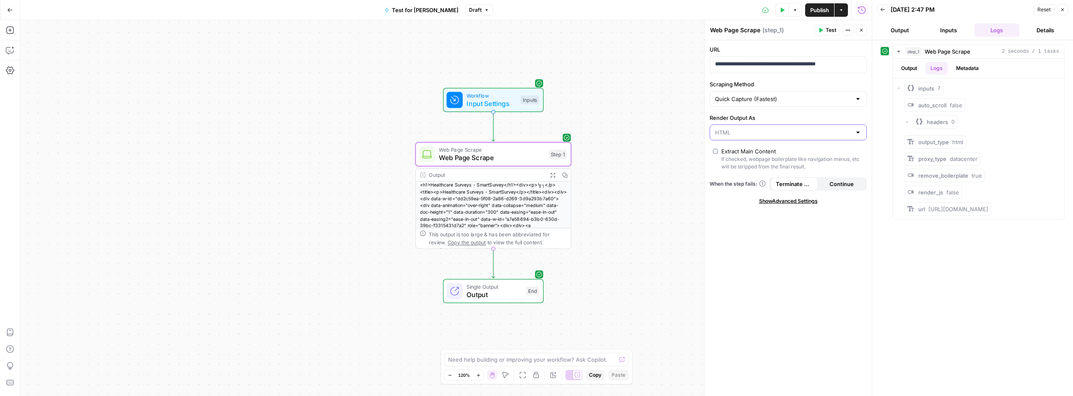
click at [823, 132] on input "Render Output As" at bounding box center [783, 132] width 136 height 8
click at [822, 167] on span "HTML" at bounding box center [783, 165] width 132 height 8
type input "HTML"
click at [800, 203] on span "Show Advanced Settings" at bounding box center [788, 201] width 59 height 8
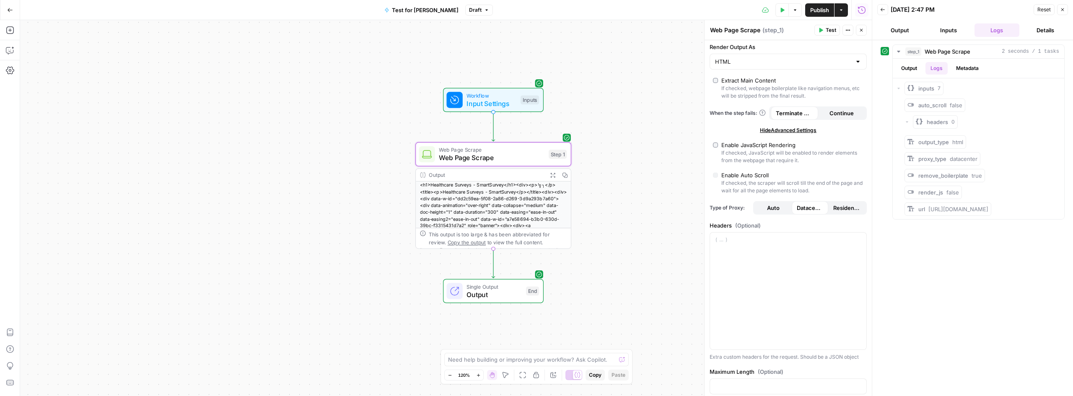
scroll to position [84, 0]
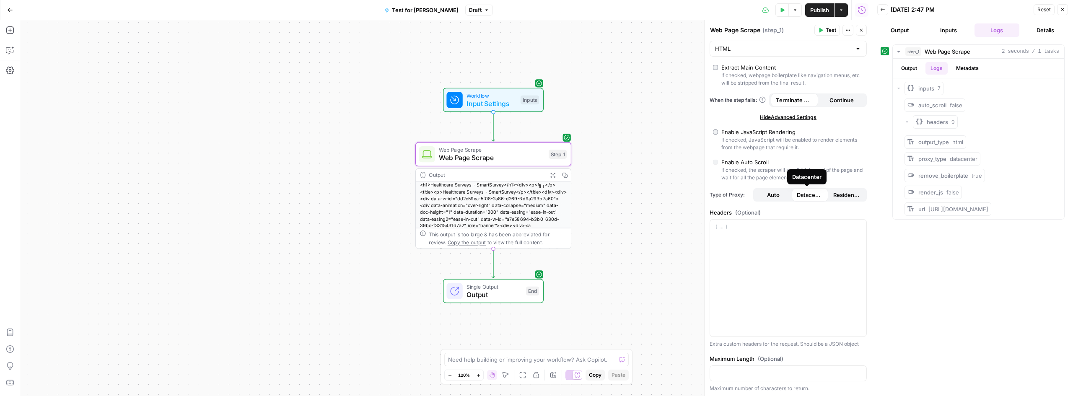
click at [781, 197] on button "Auto" at bounding box center [773, 194] width 37 height 13
type input "Custom"
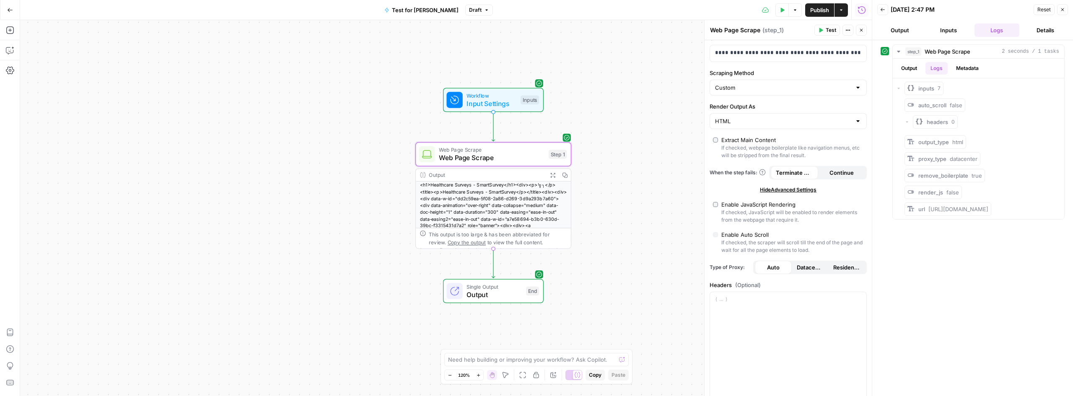
scroll to position [0, 0]
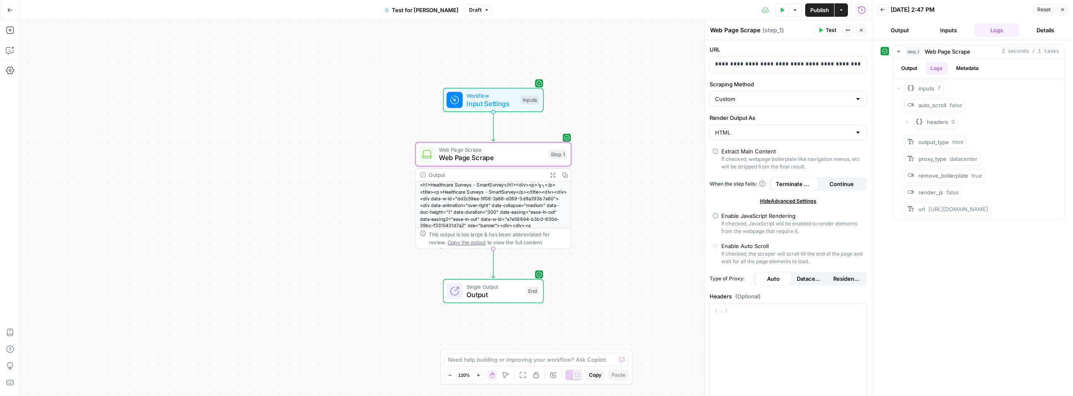
click at [909, 34] on button "Output" at bounding box center [899, 29] width 45 height 13
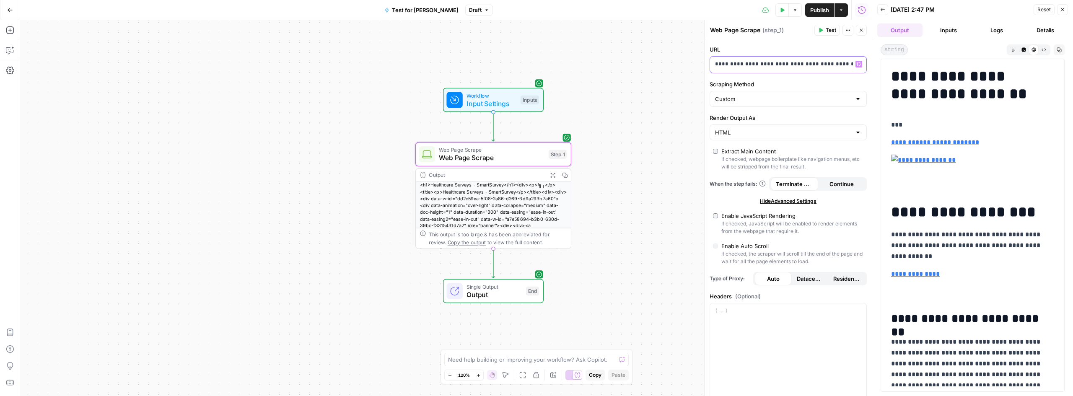
click at [799, 67] on p "**********" at bounding box center [778, 64] width 127 height 8
click at [832, 30] on span "Test" at bounding box center [831, 30] width 10 height 8
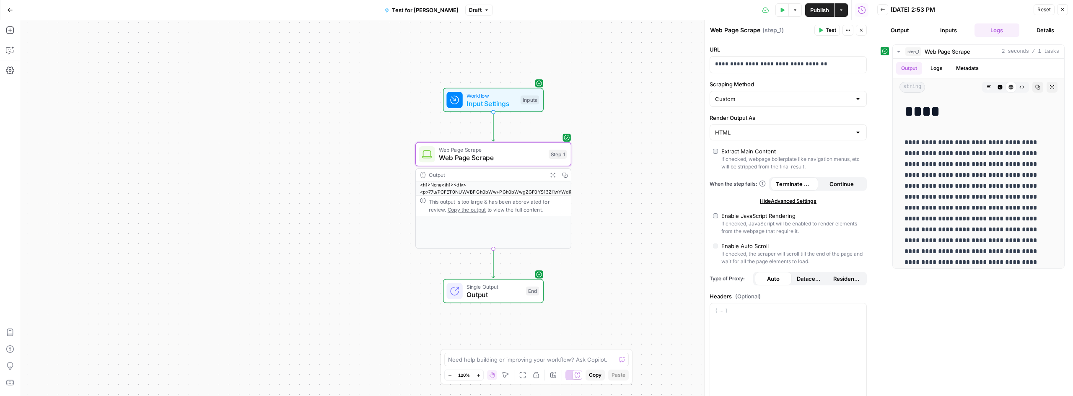
click at [729, 212] on div "Enable JavaScript Rendering" at bounding box center [758, 216] width 74 height 8
click at [819, 29] on icon "button" at bounding box center [820, 30] width 5 height 5
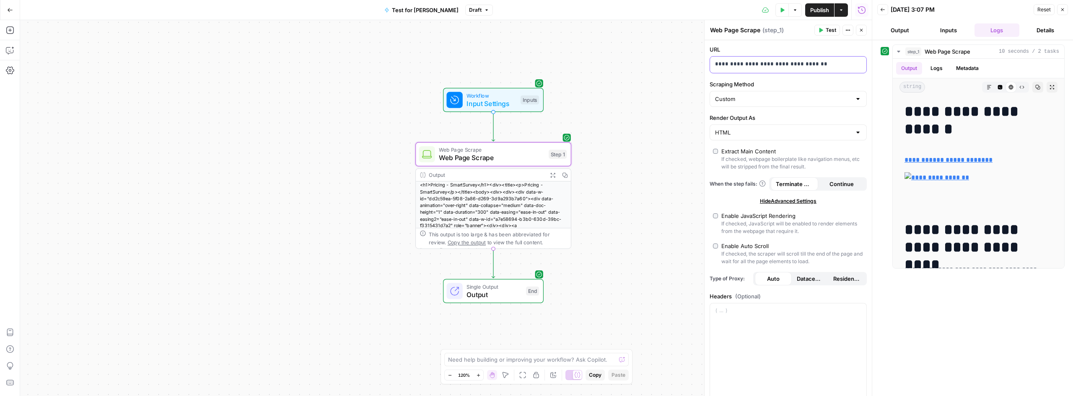
click at [826, 60] on div "**********" at bounding box center [781, 65] width 143 height 16
drag, startPoint x: 831, startPoint y: 63, endPoint x: 798, endPoint y: 63, distance: 32.3
click at [798, 63] on p "**********" at bounding box center [778, 64] width 127 height 8
click at [829, 62] on p "**********" at bounding box center [778, 64] width 127 height 8
click at [834, 64] on p "**********" at bounding box center [778, 64] width 127 height 8
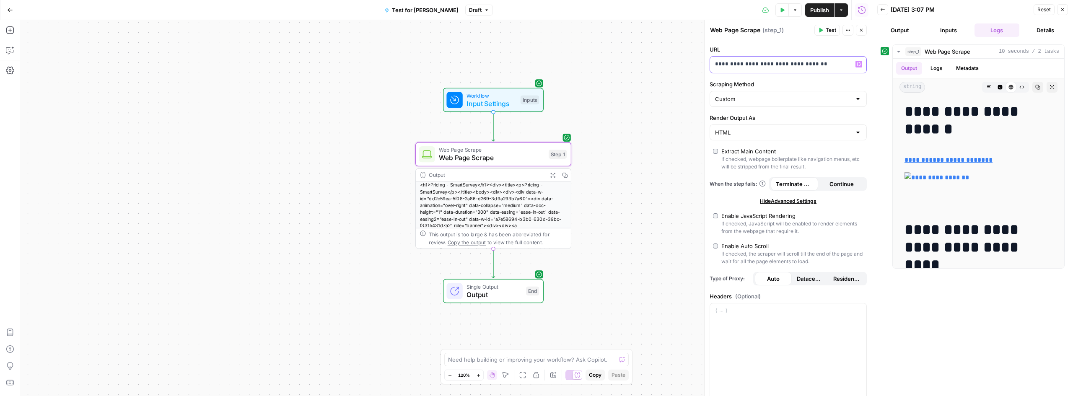
click at [825, 64] on p "**********" at bounding box center [778, 64] width 127 height 8
click at [827, 31] on span "Test" at bounding box center [831, 30] width 10 height 8
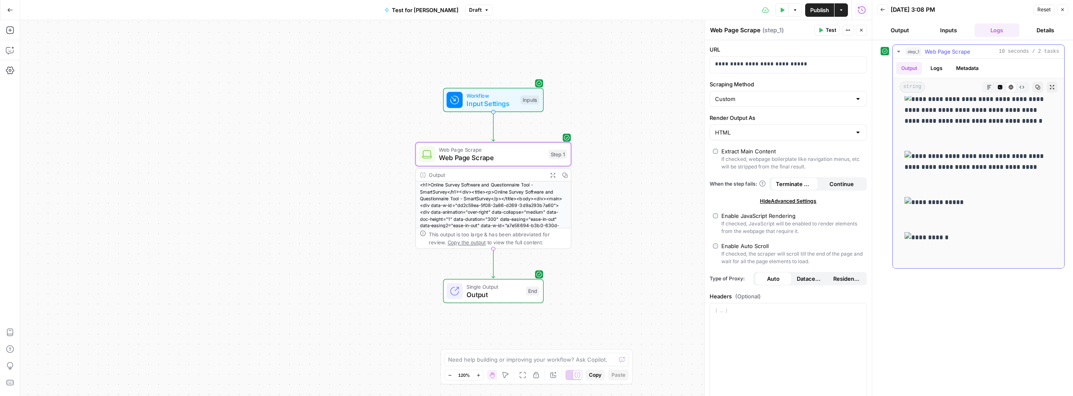
scroll to position [329, 0]
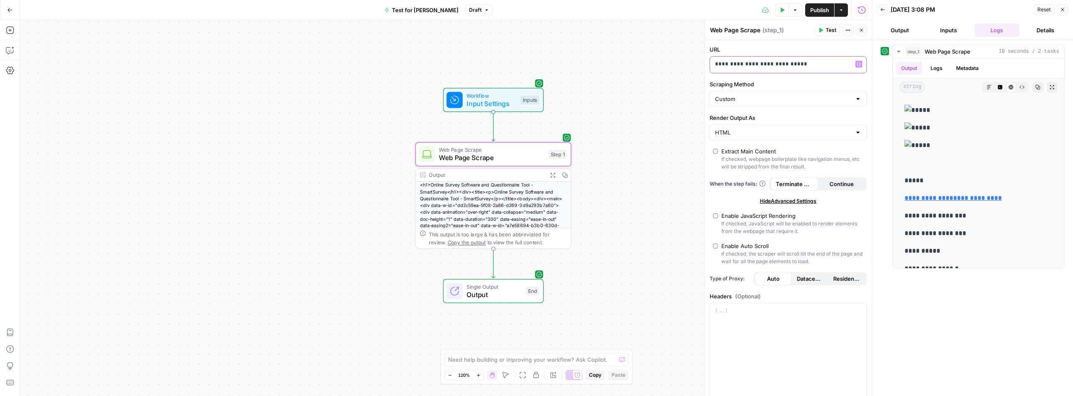
drag, startPoint x: 799, startPoint y: 65, endPoint x: 626, endPoint y: 49, distance: 174.3
click at [626, 49] on body "S SmartSurvey New Home Browse Insights Opportunities Your Data Recent Grids Ref…" at bounding box center [536, 198] width 1073 height 396
click at [831, 31] on span "Test" at bounding box center [831, 30] width 10 height 8
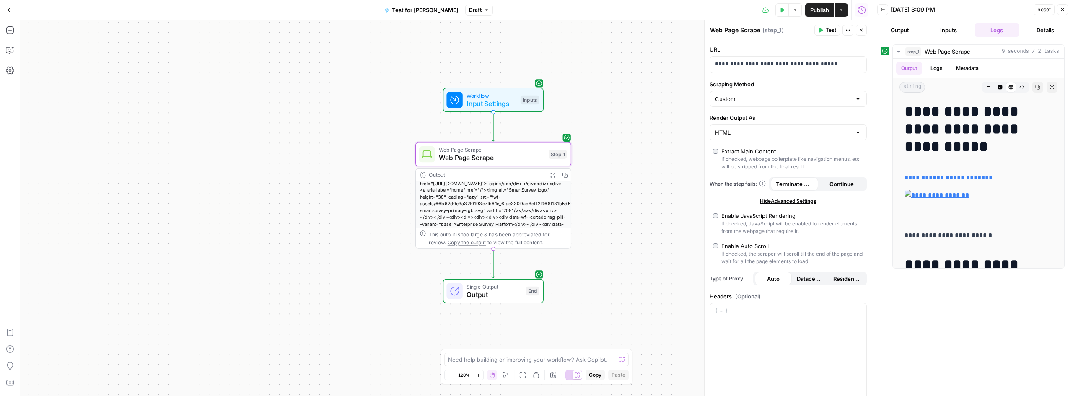
scroll to position [0, 0]
click at [906, 29] on button "Output" at bounding box center [899, 29] width 45 height 13
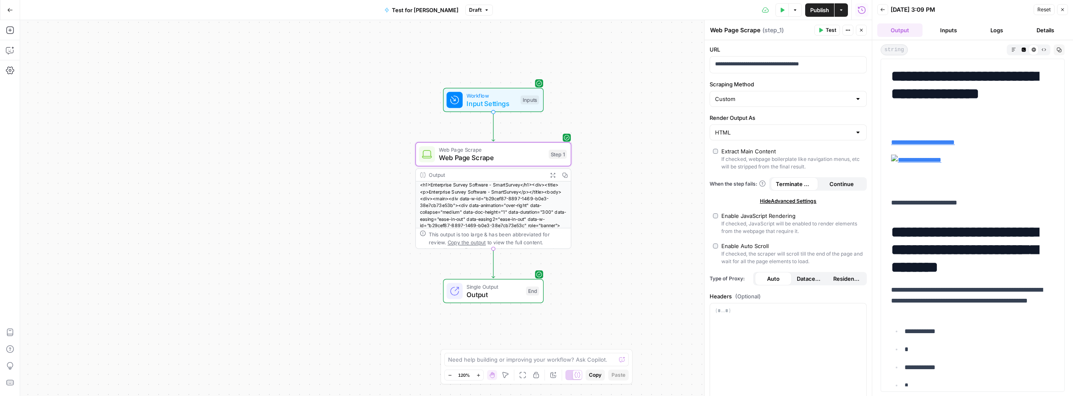
click at [1033, 27] on button "Details" at bounding box center [1045, 29] width 45 height 13
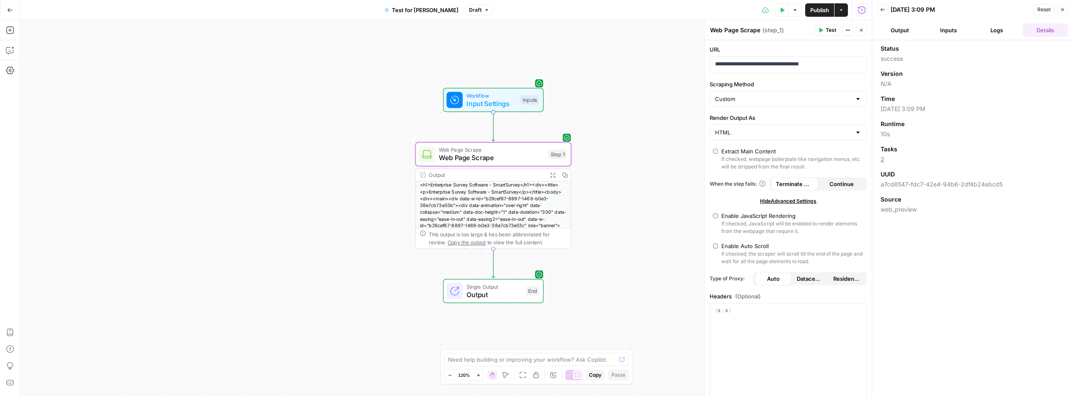
drag, startPoint x: 1002, startPoint y: 30, endPoint x: 957, endPoint y: 32, distance: 44.5
click at [1001, 30] on button "Logs" at bounding box center [996, 29] width 45 height 13
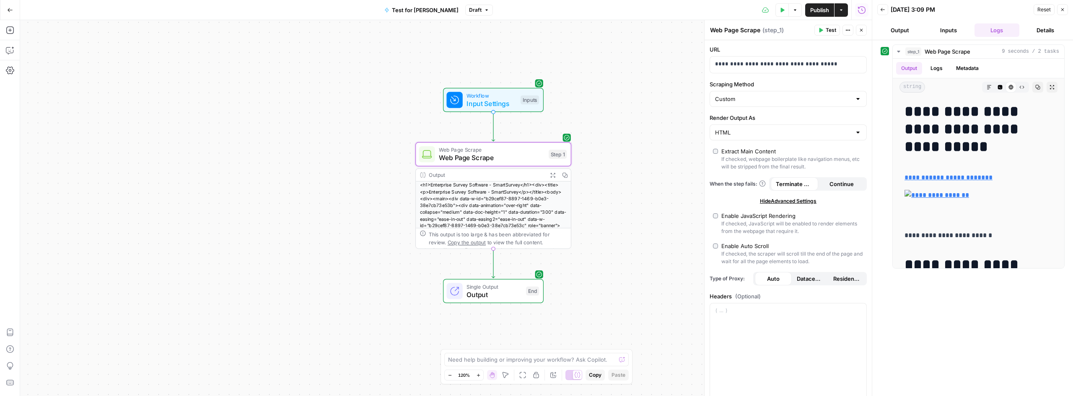
click at [943, 31] on button "Inputs" at bounding box center [948, 29] width 45 height 13
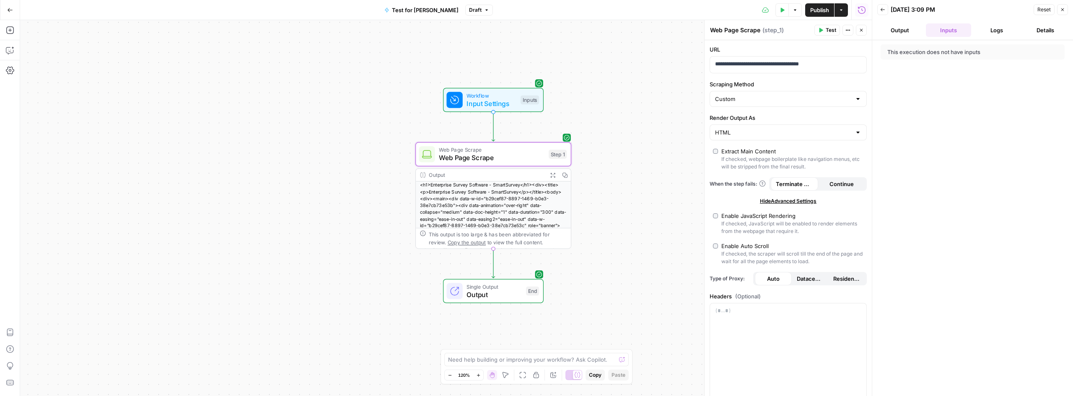
click at [907, 27] on button "Output" at bounding box center [899, 29] width 45 height 13
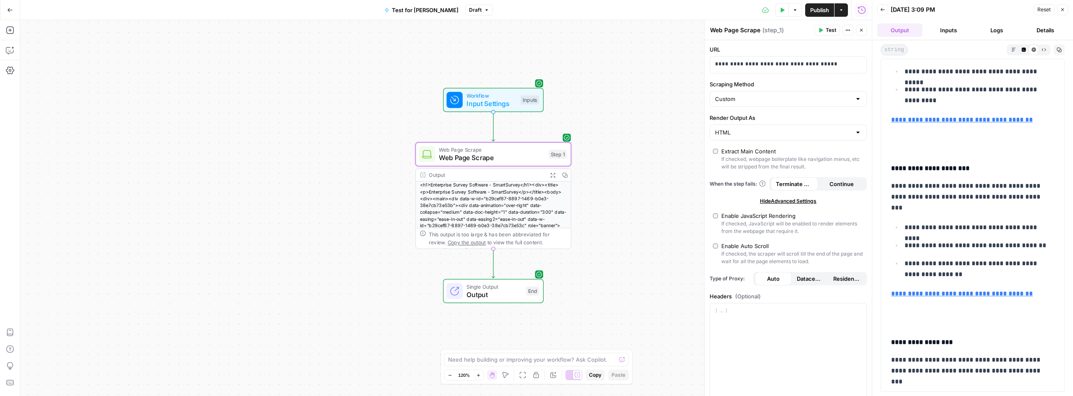
scroll to position [1467, 0]
